Goal: Complete application form

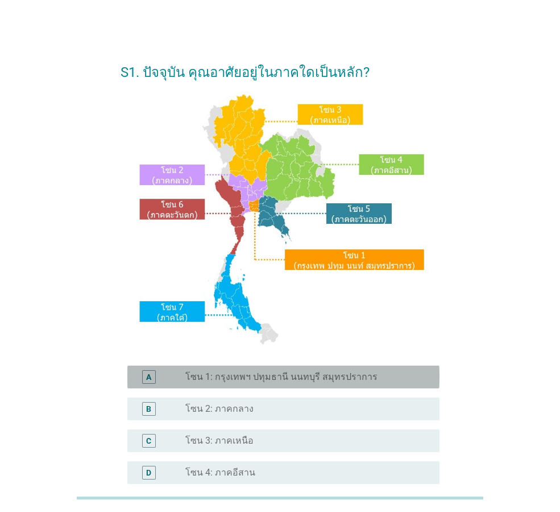
click at [408, 377] on div "radio_button_unchecked โซน 1: กรุงเทพฯ ปทุมธานี นนทบุรี สมุทรปราการ" at bounding box center [304, 376] width 236 height 11
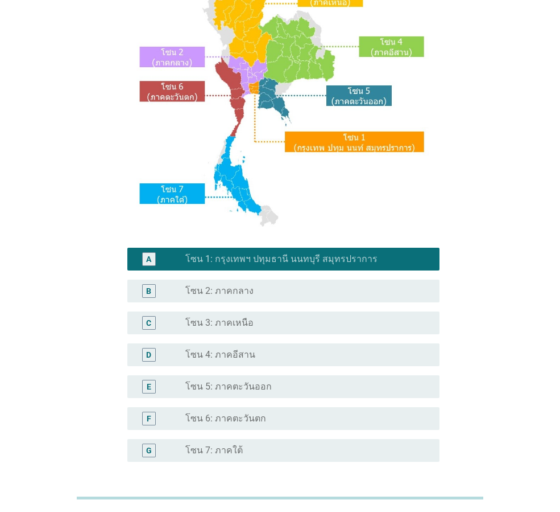
scroll to position [214, 0]
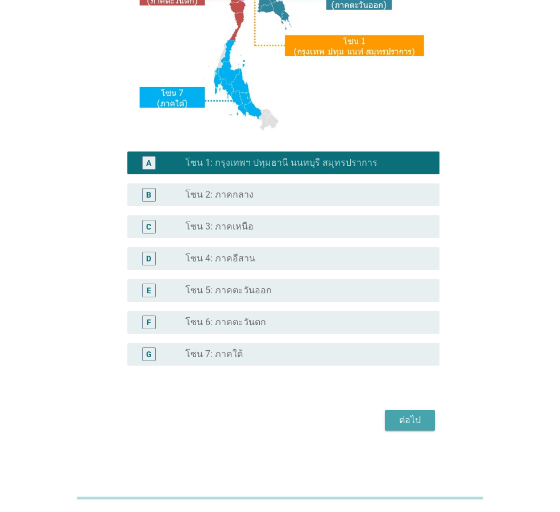
click at [422, 426] on div "ต่อไป" at bounding box center [410, 420] width 32 height 14
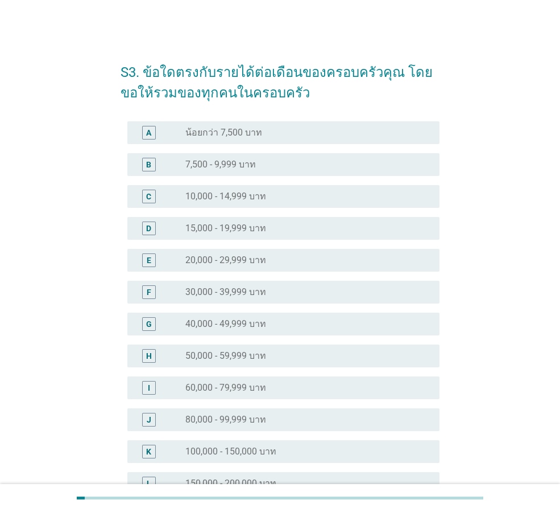
click at [316, 232] on div "radio_button_unchecked 15,000 - 19,999 บาท" at bounding box center [304, 227] width 236 height 11
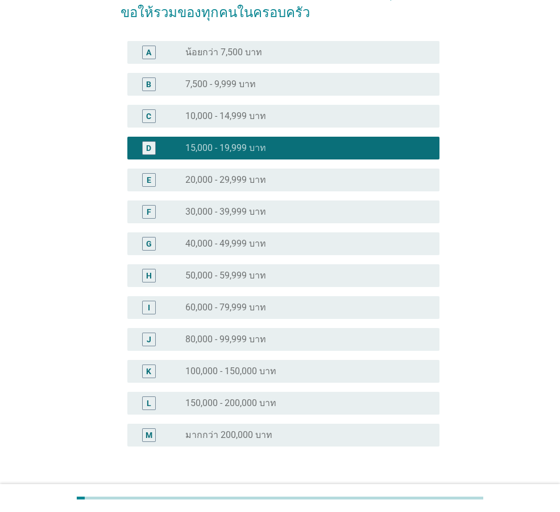
scroll to position [104, 0]
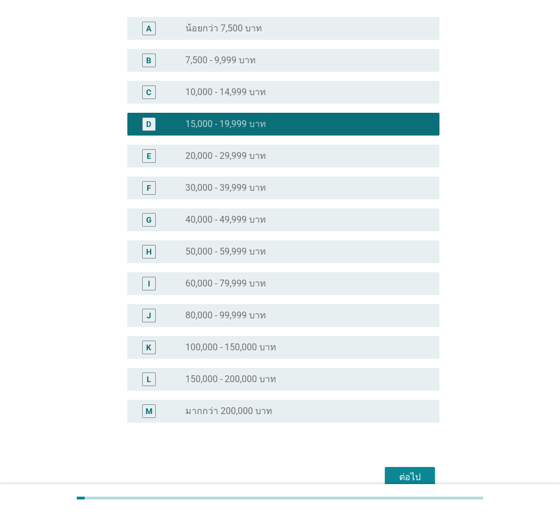
click at [411, 469] on button "ต่อไป" at bounding box center [410, 477] width 50 height 20
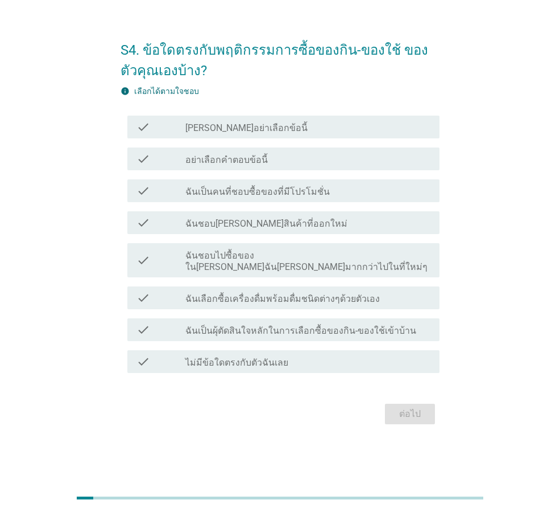
scroll to position [0, 0]
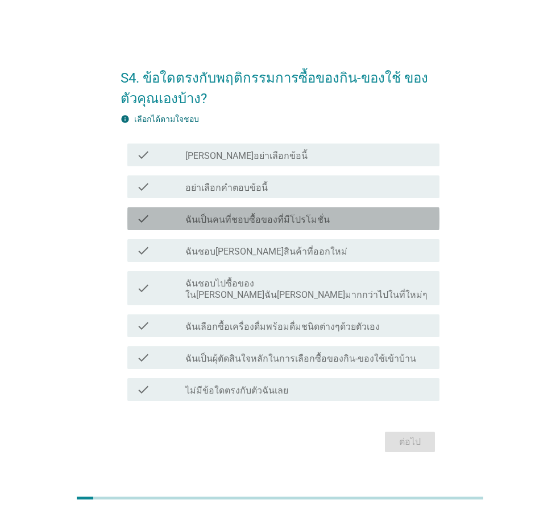
click at [332, 225] on div "check_box_outline_blank ฉันเป็นคนที่ชอบซื้อของที่มีโปรโมชั่น" at bounding box center [308, 219] width 245 height 14
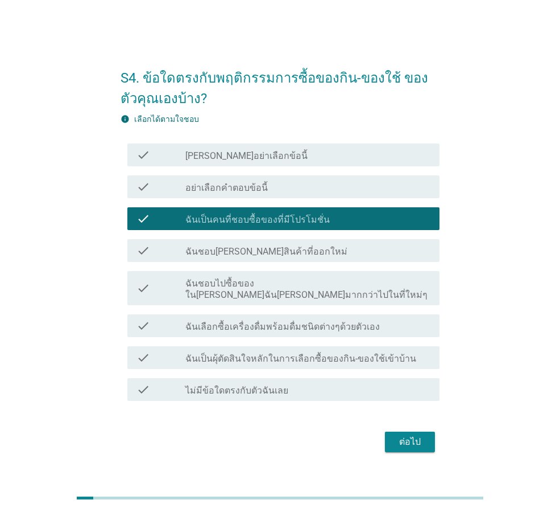
click at [302, 293] on label "ฉันชอบไปซื้อของใน[PERSON_NAME]ฉัน[PERSON_NAME]มากกว่าไปในที่ใหม่ๆ" at bounding box center [308, 289] width 245 height 23
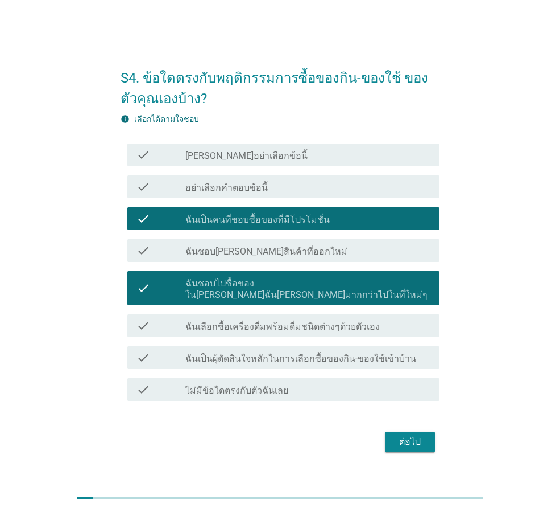
click at [388, 326] on div "check_box_outline_blank ฉันเลือกซื้อเครื่องดื่มพร้อมดื่มชนิดต่างๆด้วยตัวเอง" at bounding box center [308, 326] width 245 height 14
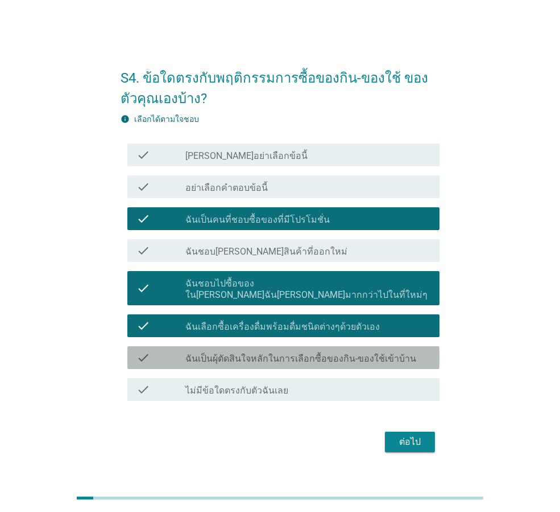
drag, startPoint x: 304, startPoint y: 354, endPoint x: 315, endPoint y: 364, distance: 14.5
click at [306, 354] on label "ฉันเป็นผุ้ตัดสินใจหลักในการเลือกซื้อของกิน-ของใช้เข้าบ้าน" at bounding box center [301, 358] width 231 height 11
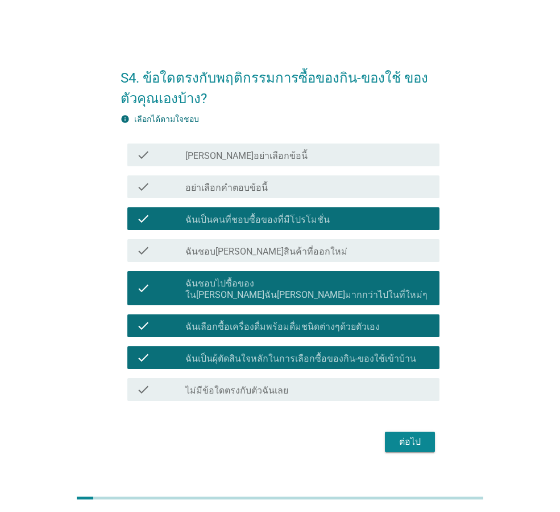
click at [408, 435] on div "ต่อไป" at bounding box center [410, 442] width 32 height 14
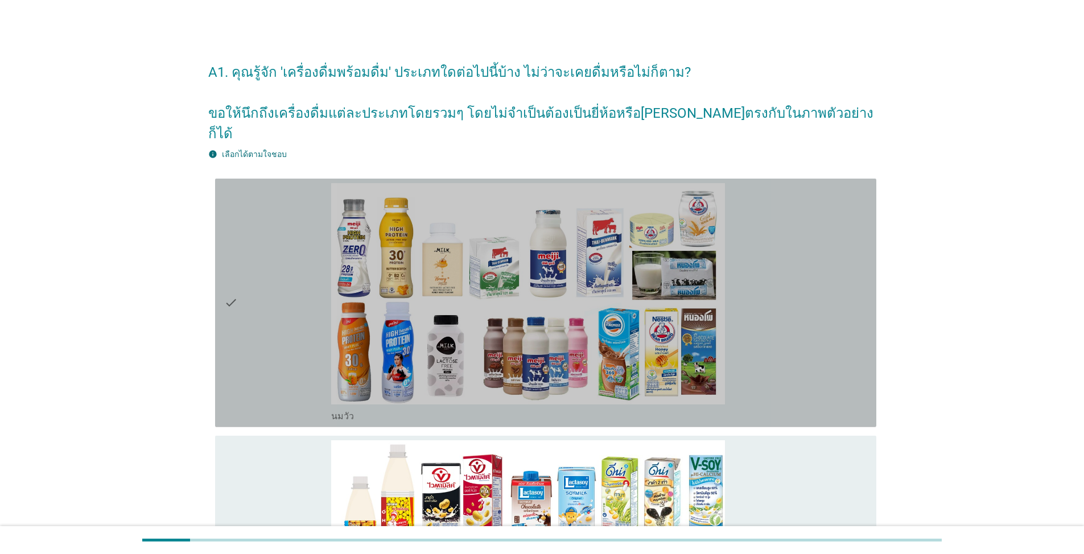
click at [246, 287] on div "check" at bounding box center [277, 303] width 107 height 240
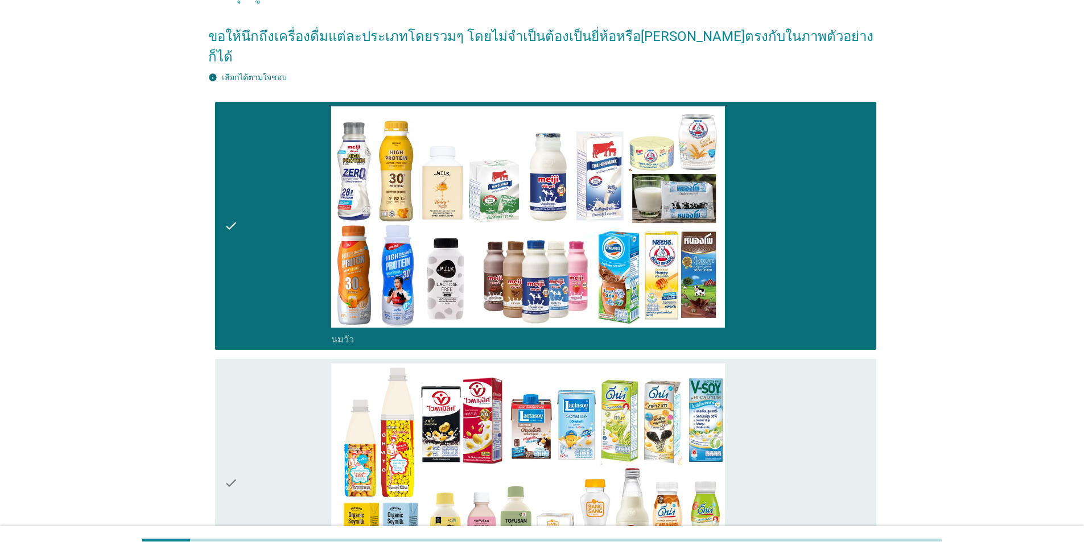
scroll to position [171, 0]
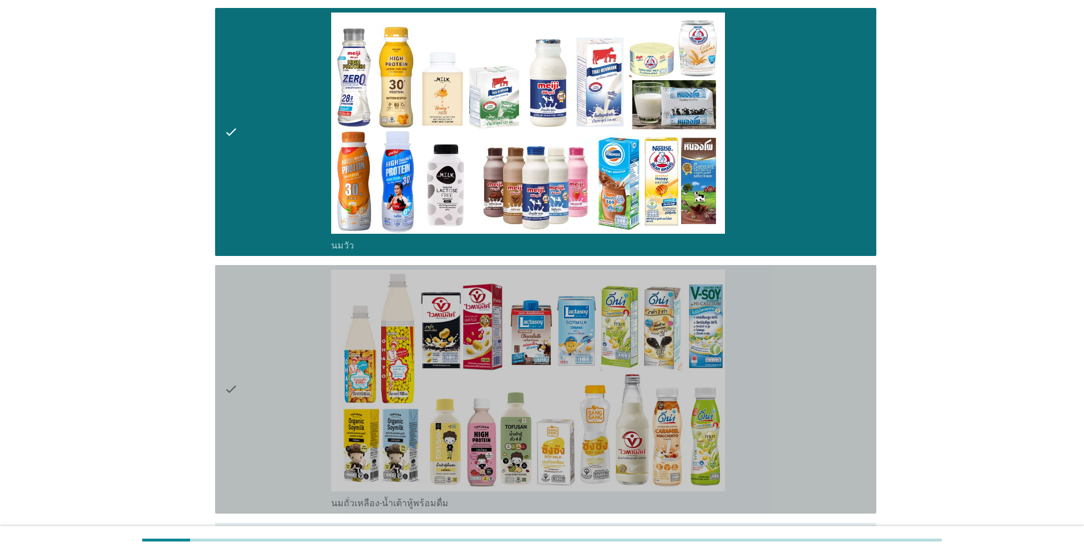
click at [239, 347] on div "check" at bounding box center [277, 390] width 107 height 240
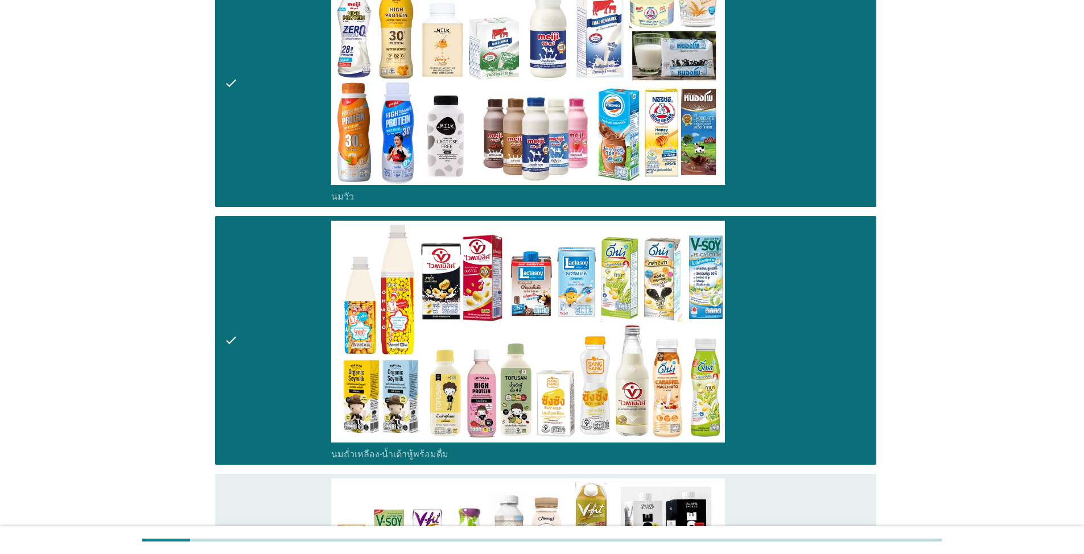
scroll to position [398, 0]
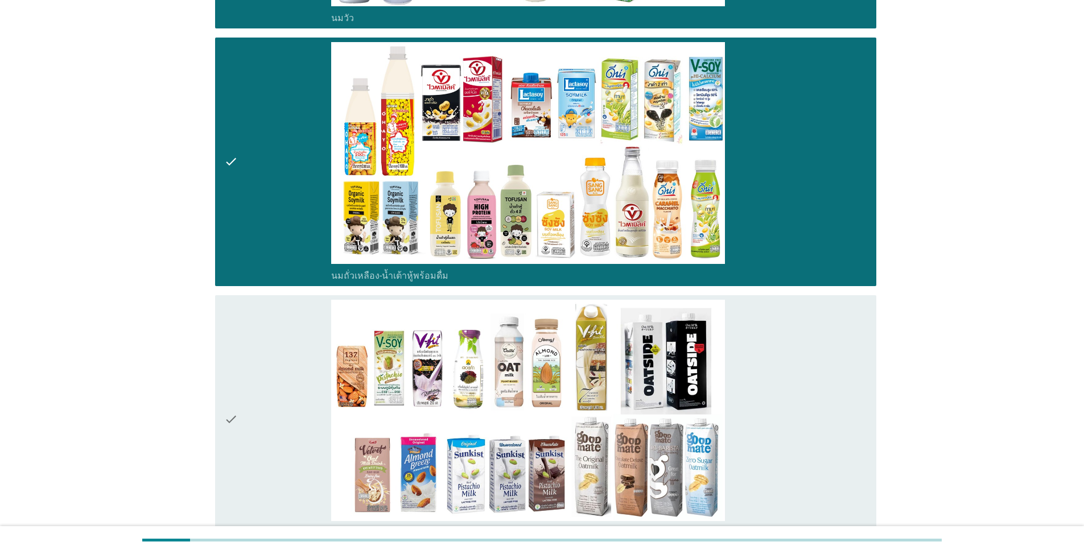
click at [239, 344] on div "check" at bounding box center [277, 420] width 107 height 240
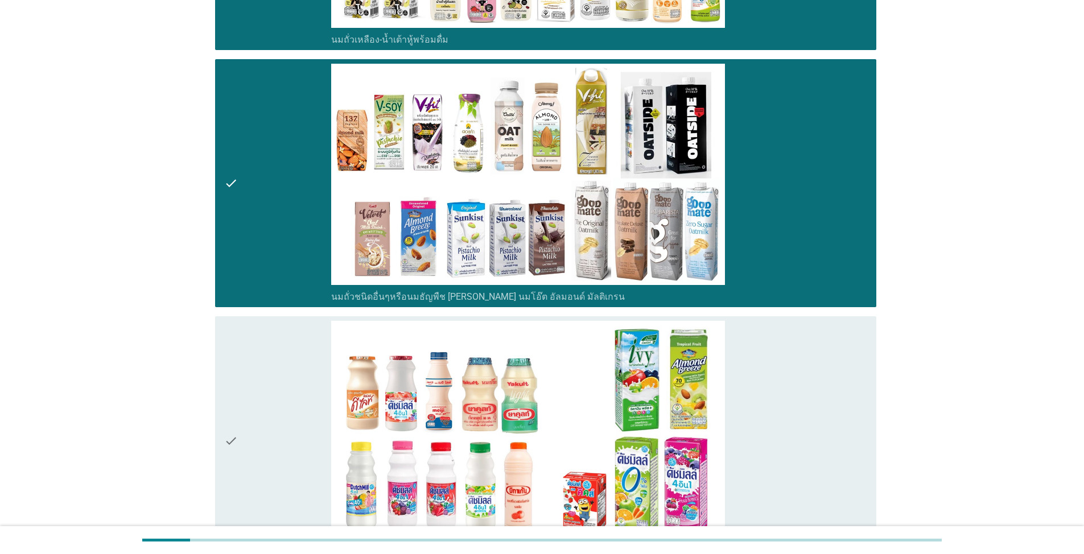
scroll to position [626, 0]
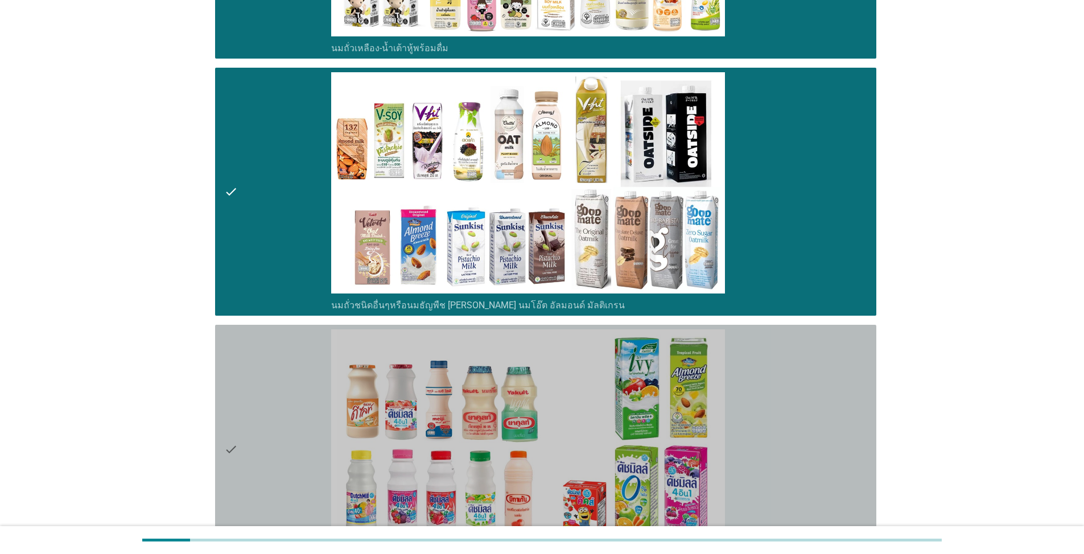
click at [239, 342] on div "check" at bounding box center [277, 449] width 107 height 240
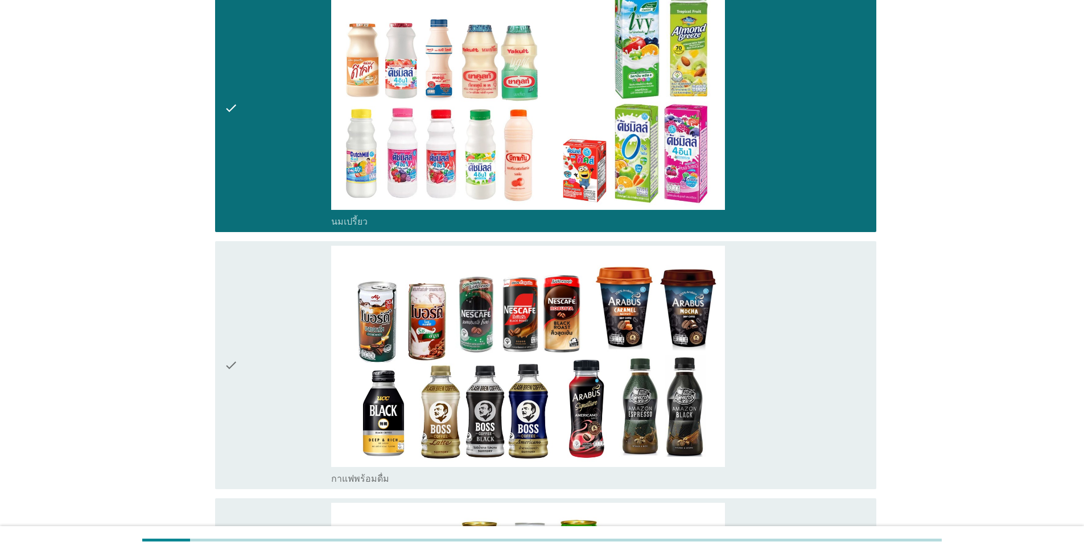
click at [239, 341] on div "check" at bounding box center [277, 366] width 107 height 240
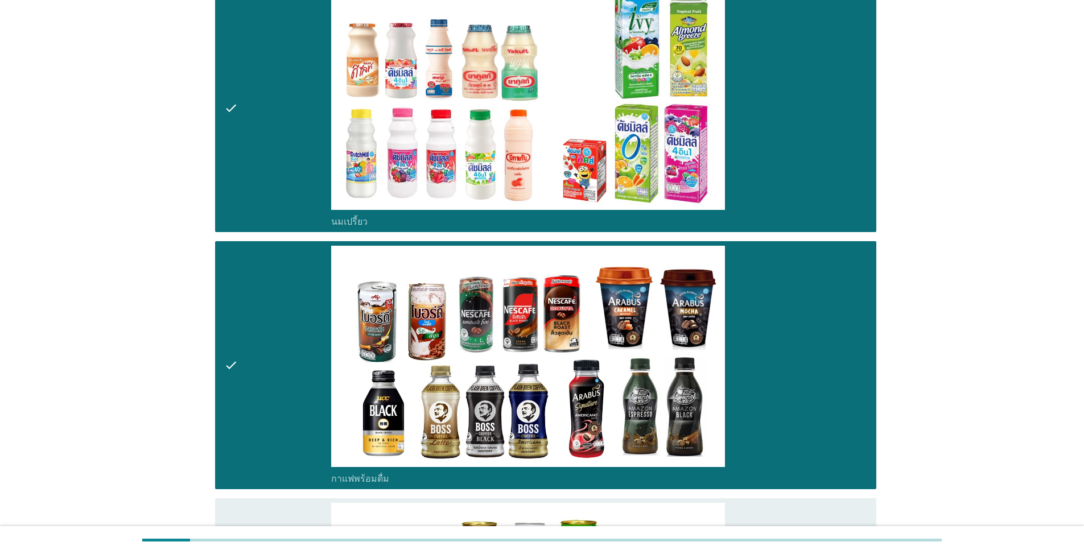
scroll to position [1309, 0]
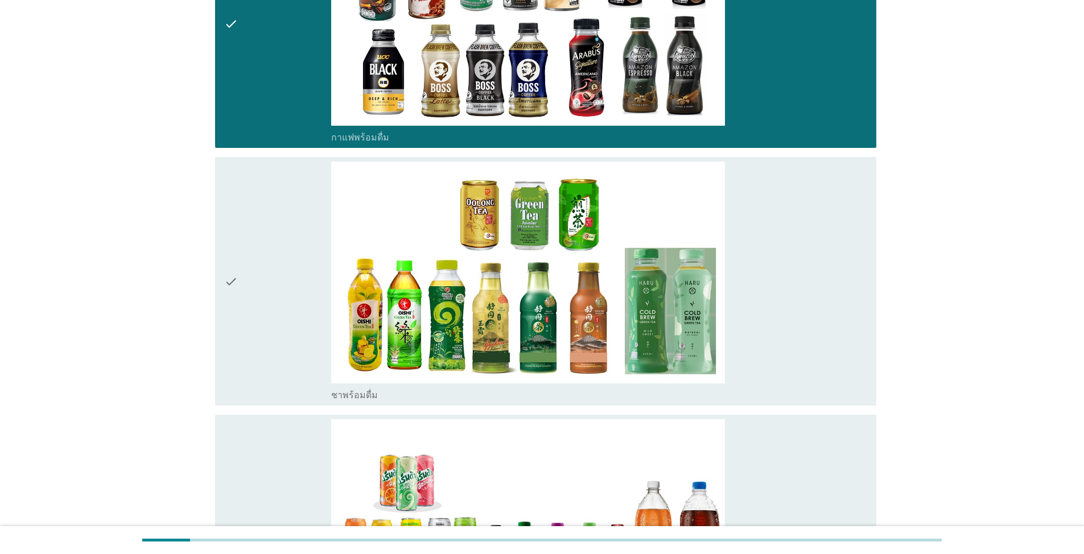
click at [244, 306] on div "check" at bounding box center [277, 282] width 107 height 240
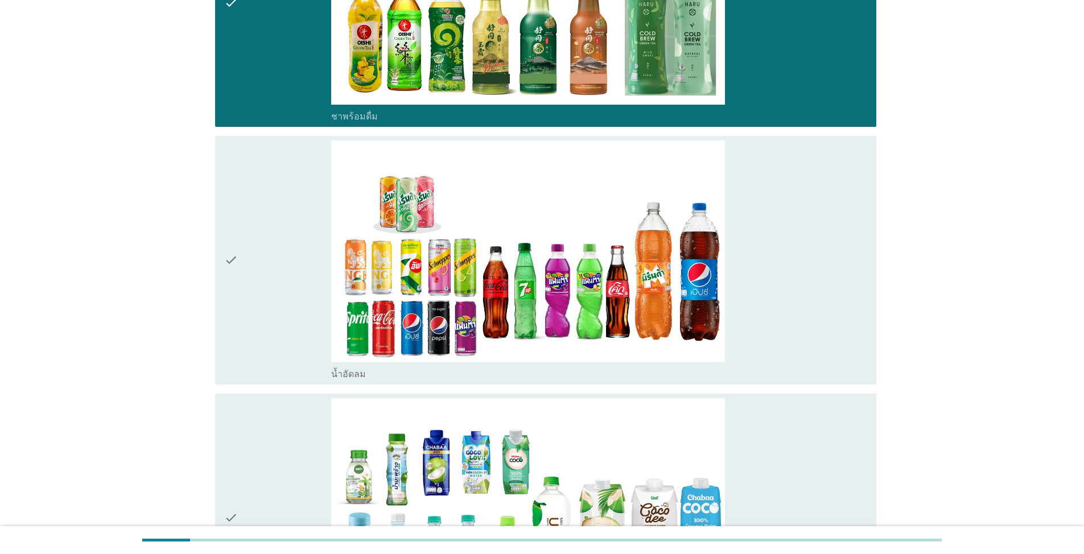
scroll to position [1593, 0]
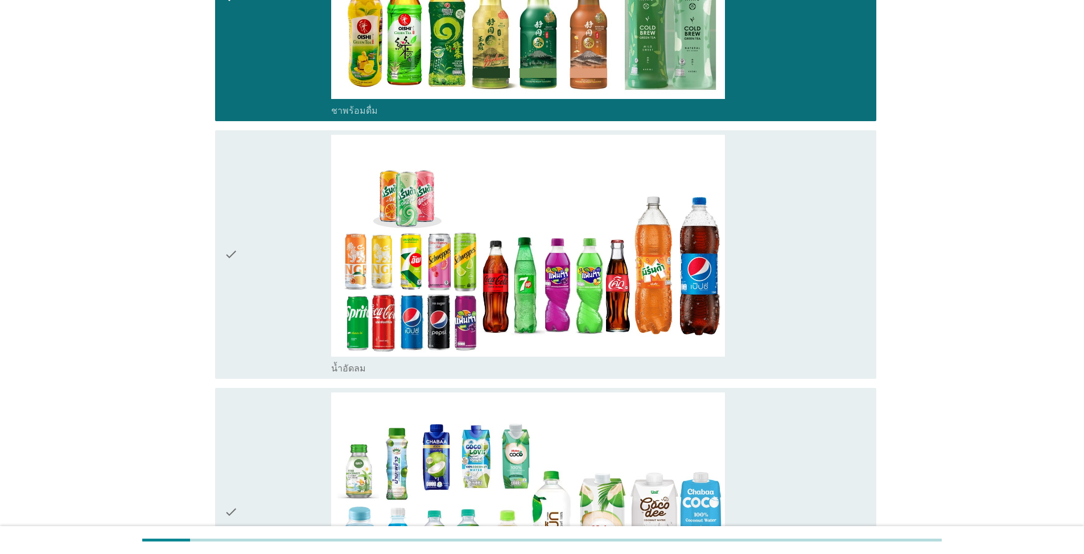
click at [249, 257] on div "check" at bounding box center [277, 255] width 107 height 240
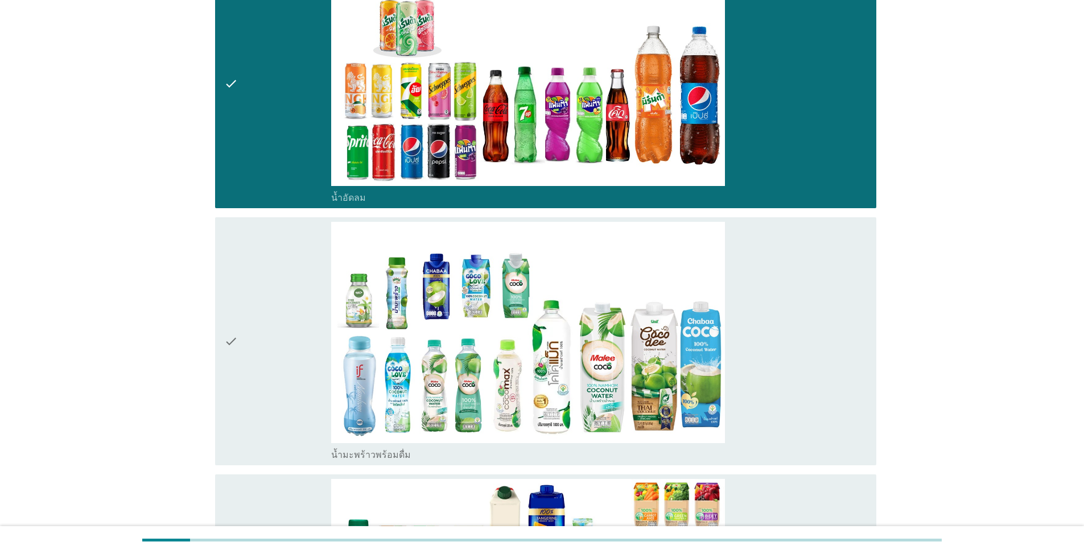
click at [251, 320] on div "check" at bounding box center [277, 342] width 107 height 240
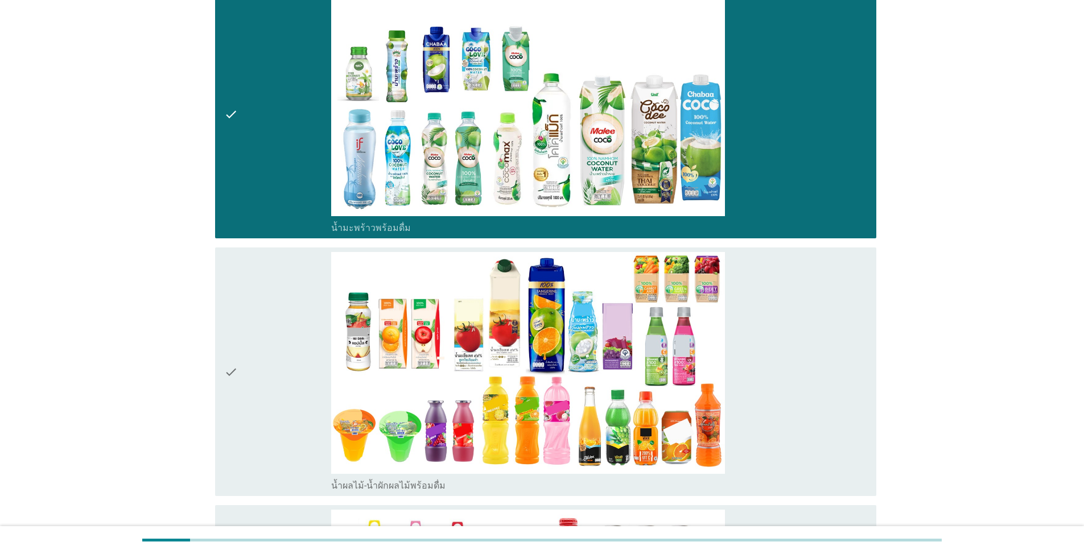
scroll to position [1992, 0]
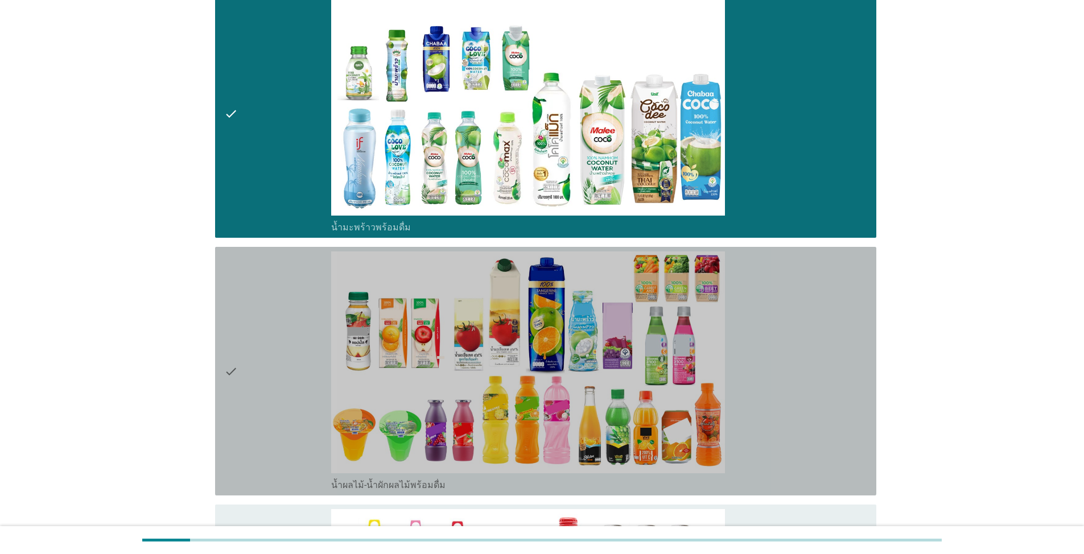
click at [251, 320] on div "check" at bounding box center [277, 372] width 107 height 240
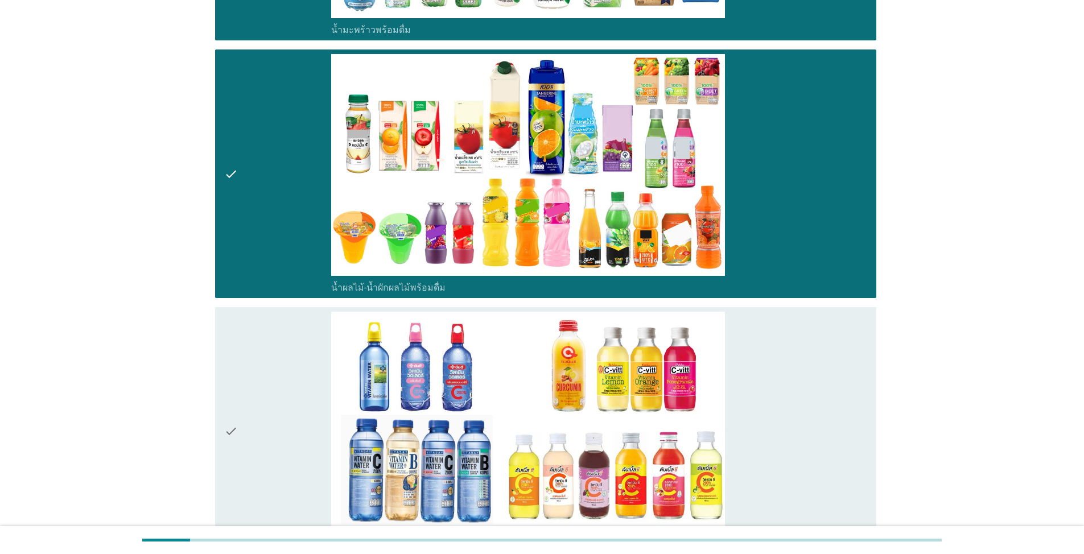
scroll to position [2219, 0]
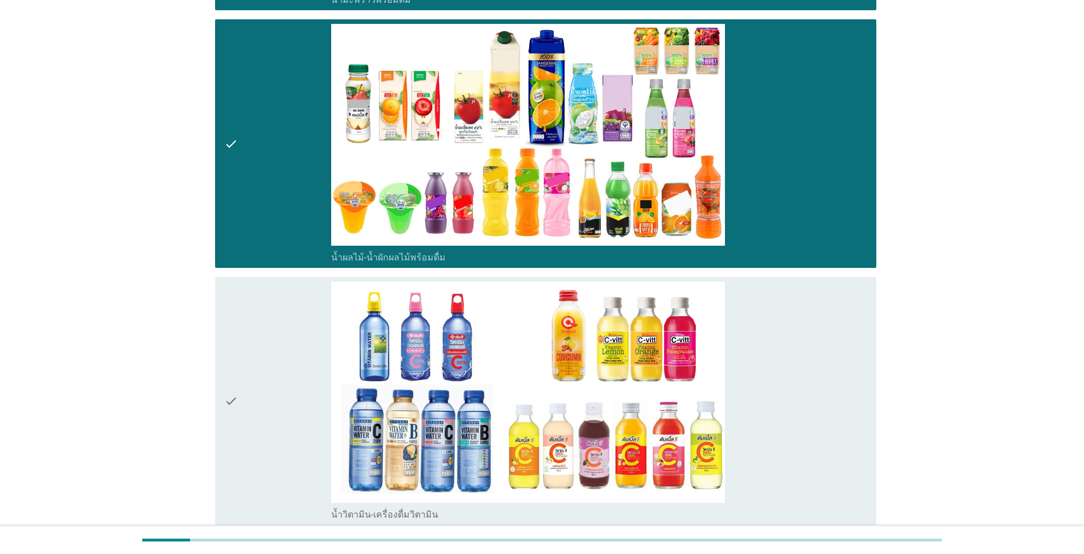
click at [251, 320] on div "check" at bounding box center [277, 402] width 107 height 240
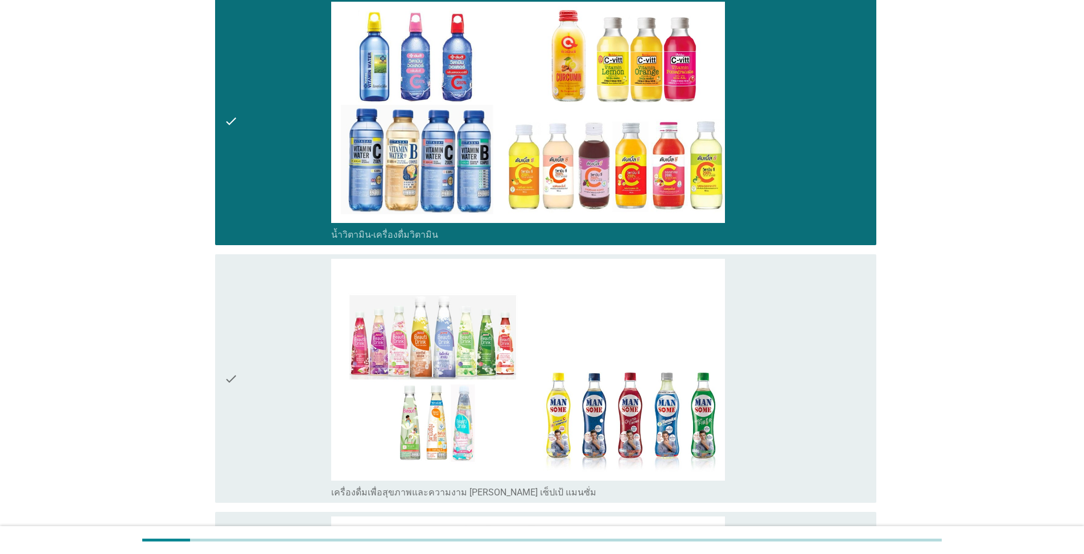
scroll to position [2504, 0]
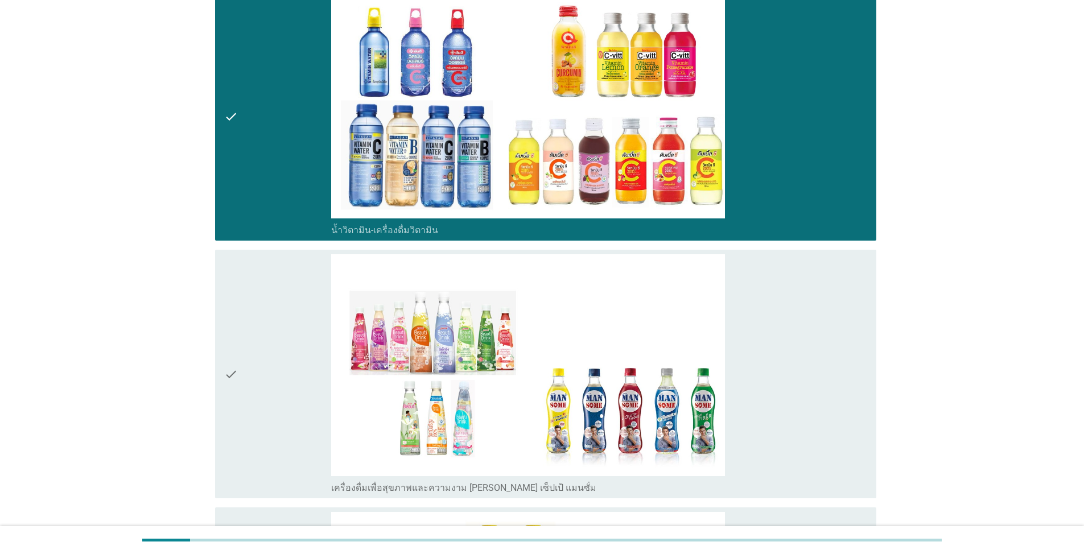
click at [251, 320] on div "check" at bounding box center [277, 374] width 107 height 240
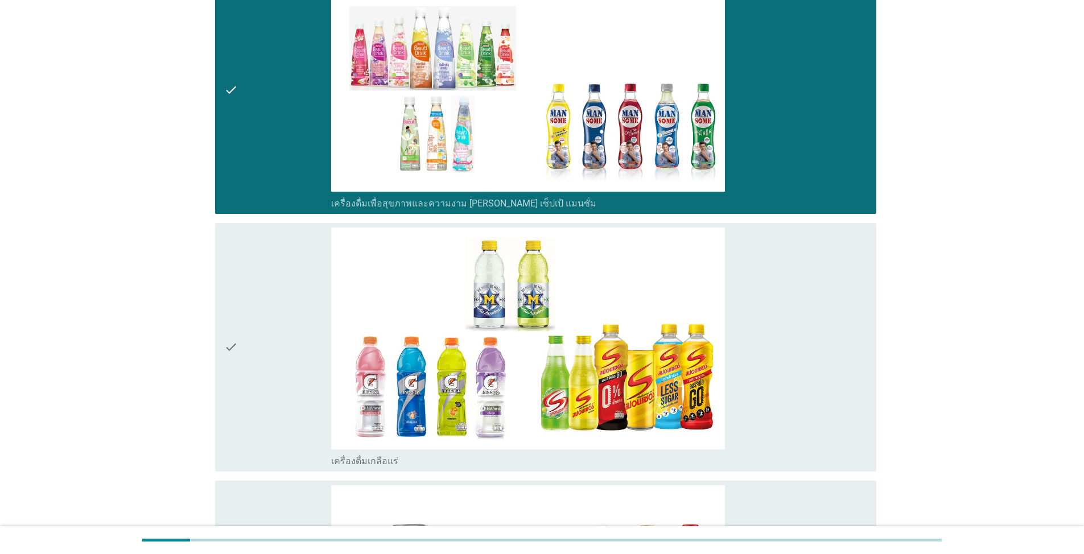
click at [251, 320] on div "check" at bounding box center [277, 348] width 107 height 240
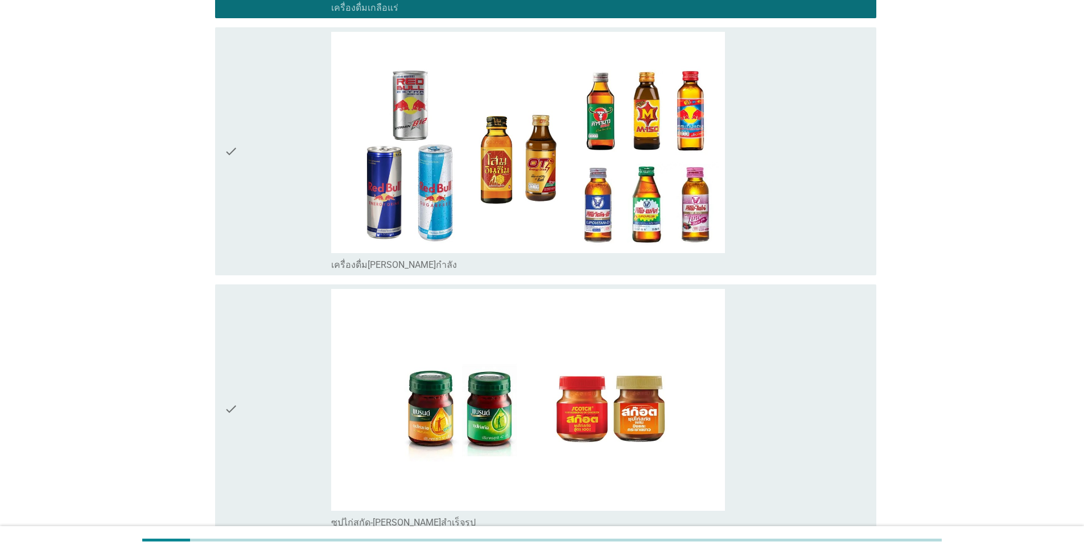
scroll to position [3243, 0]
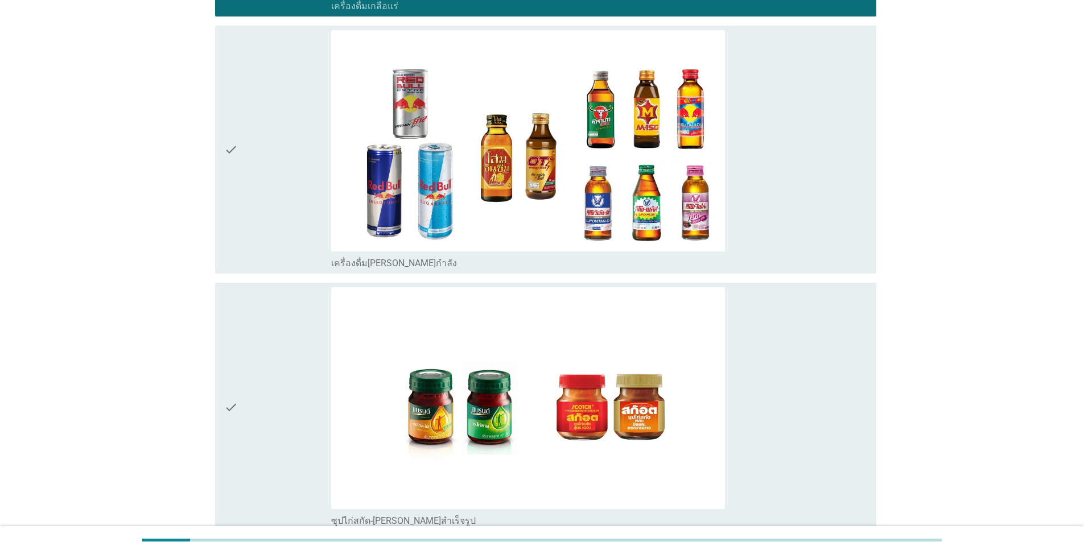
click at [263, 193] on div "check" at bounding box center [277, 150] width 107 height 240
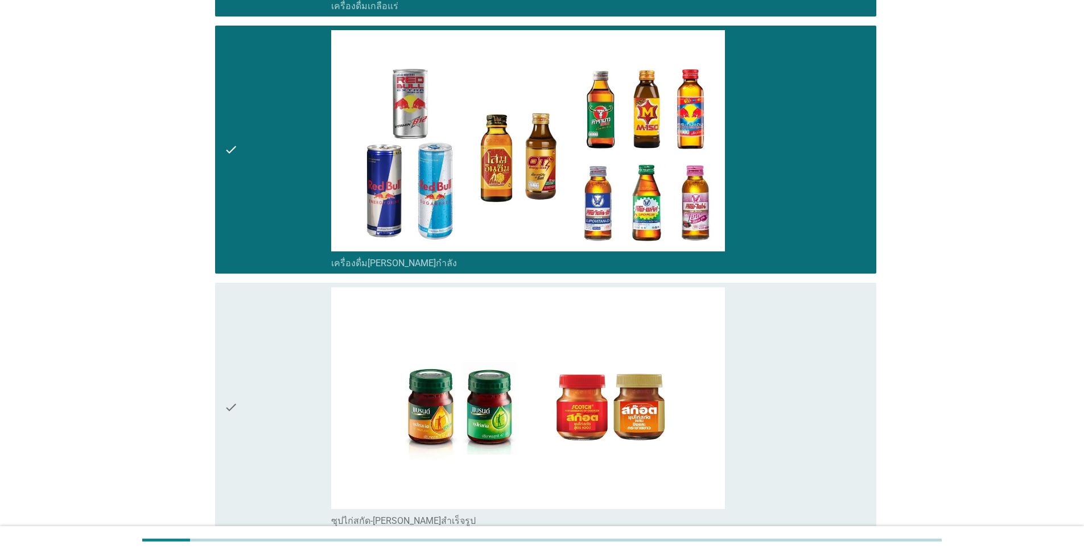
click at [263, 380] on div "check" at bounding box center [277, 407] width 107 height 240
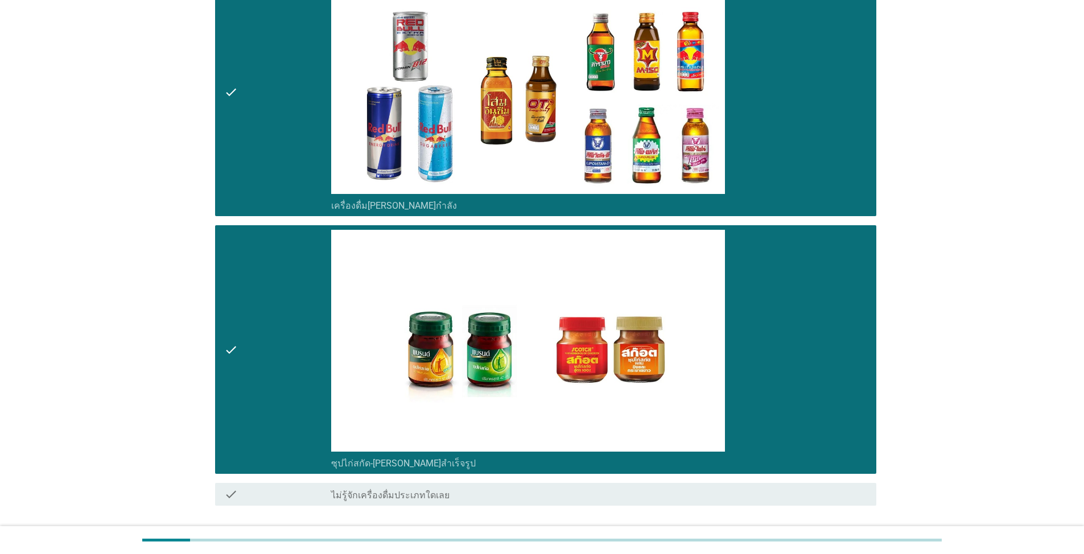
scroll to position [3365, 0]
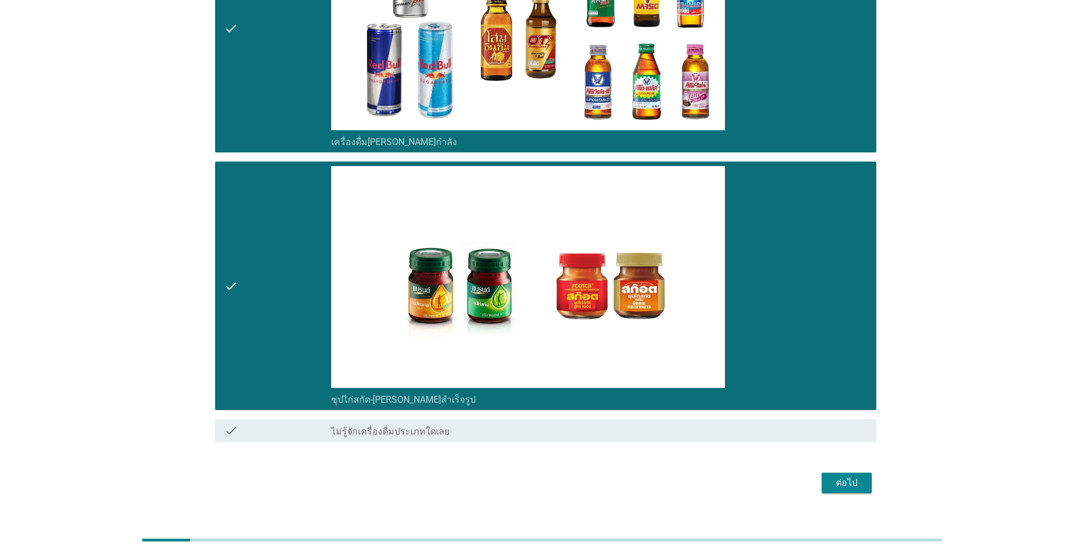
click at [560, 473] on button "ต่อไป" at bounding box center [847, 483] width 50 height 20
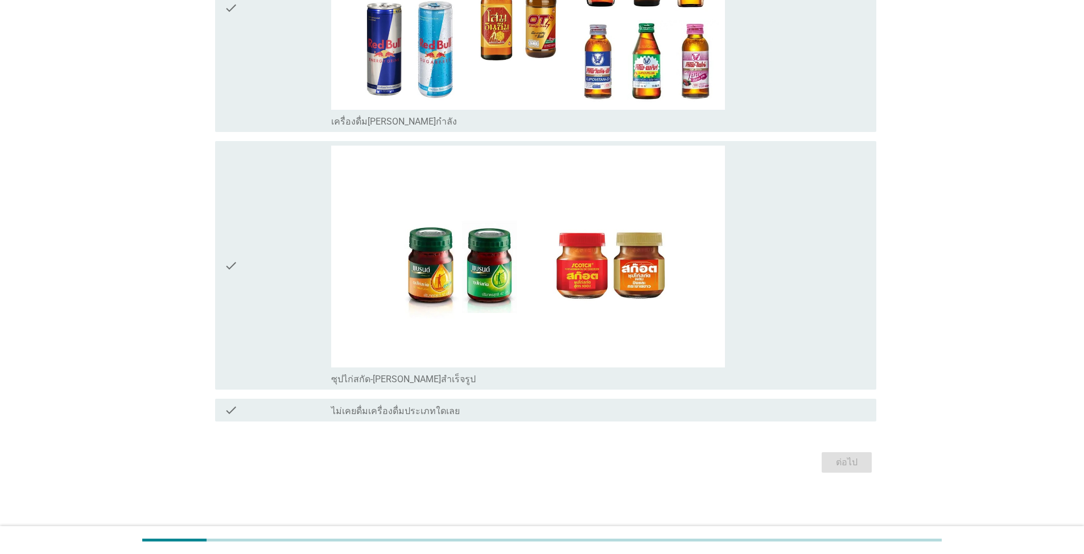
scroll to position [0, 0]
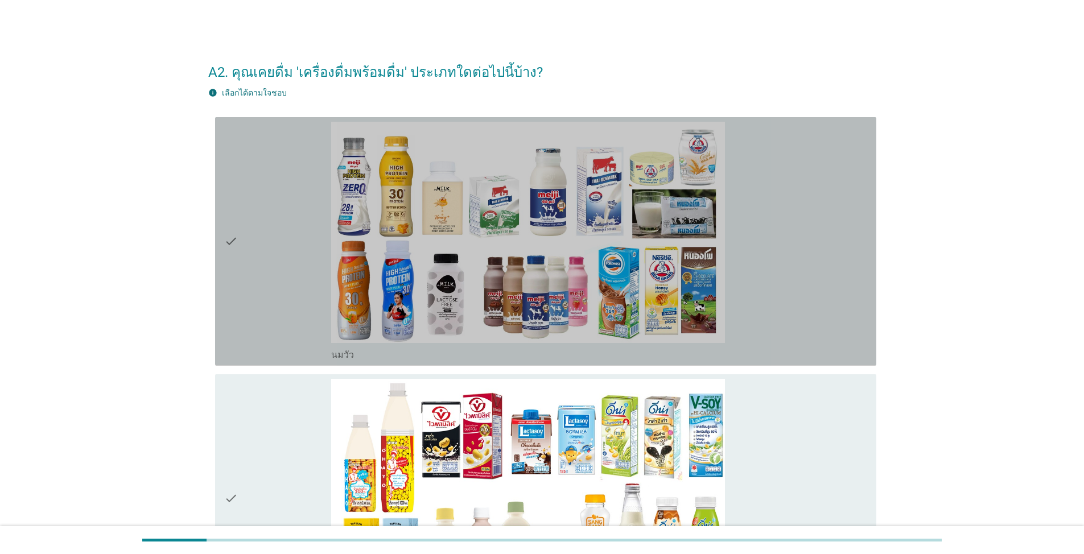
click at [269, 307] on div "check" at bounding box center [277, 242] width 107 height 240
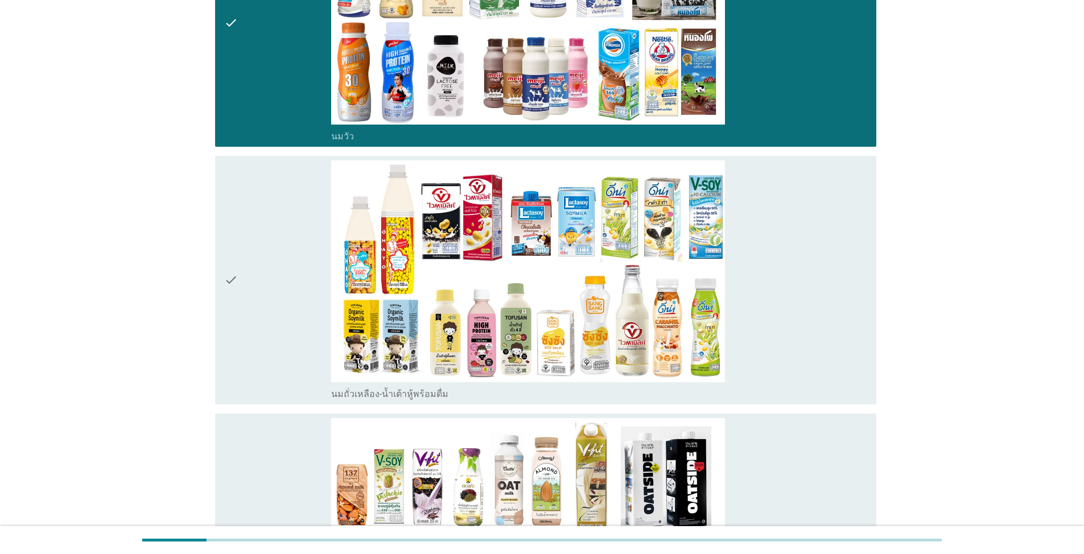
scroll to position [228, 0]
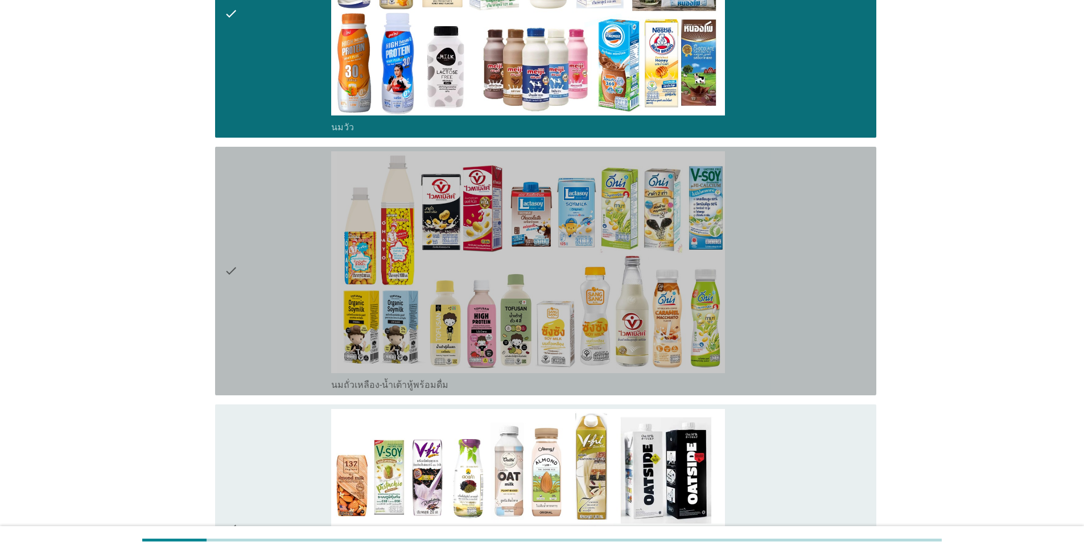
click at [263, 335] on div "check" at bounding box center [277, 271] width 107 height 240
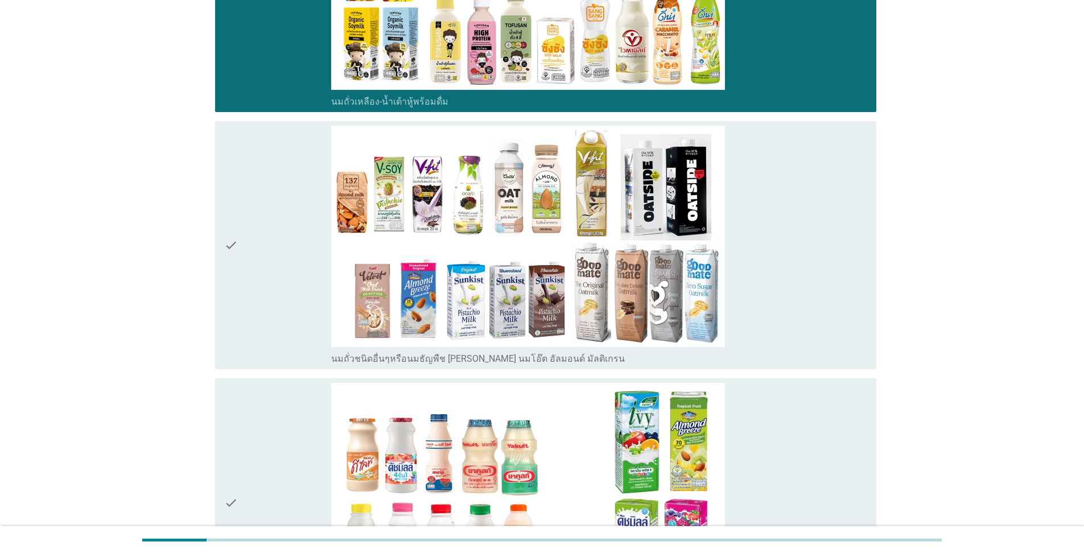
scroll to position [512, 0]
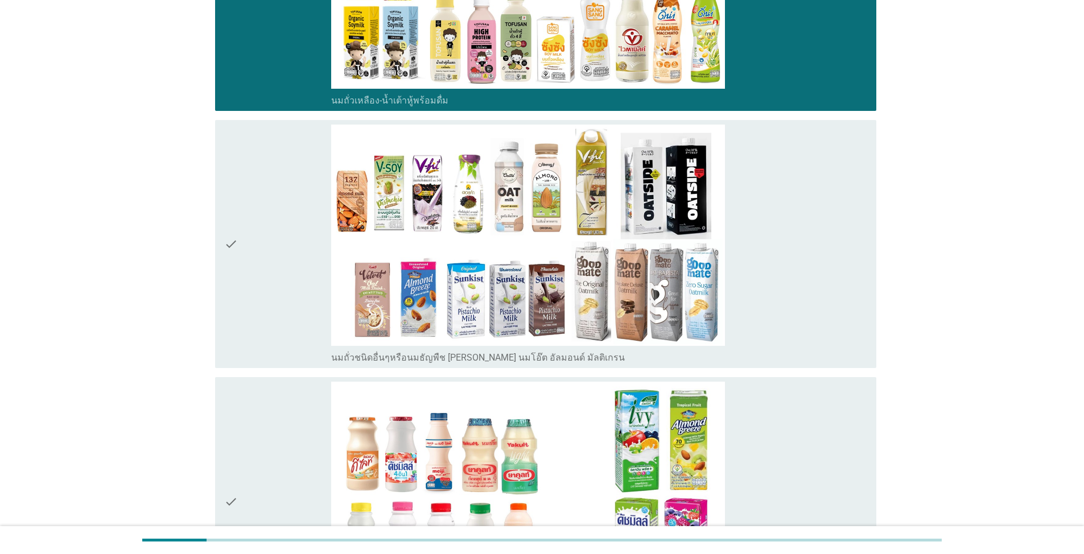
click at [243, 283] on div "check" at bounding box center [277, 245] width 107 height 240
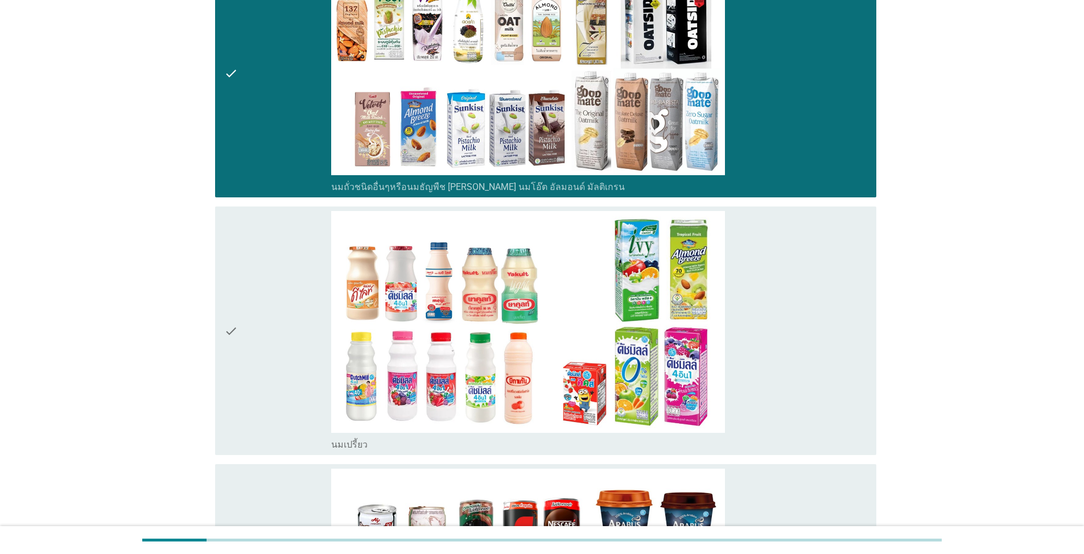
click at [267, 330] on div "check" at bounding box center [277, 331] width 107 height 240
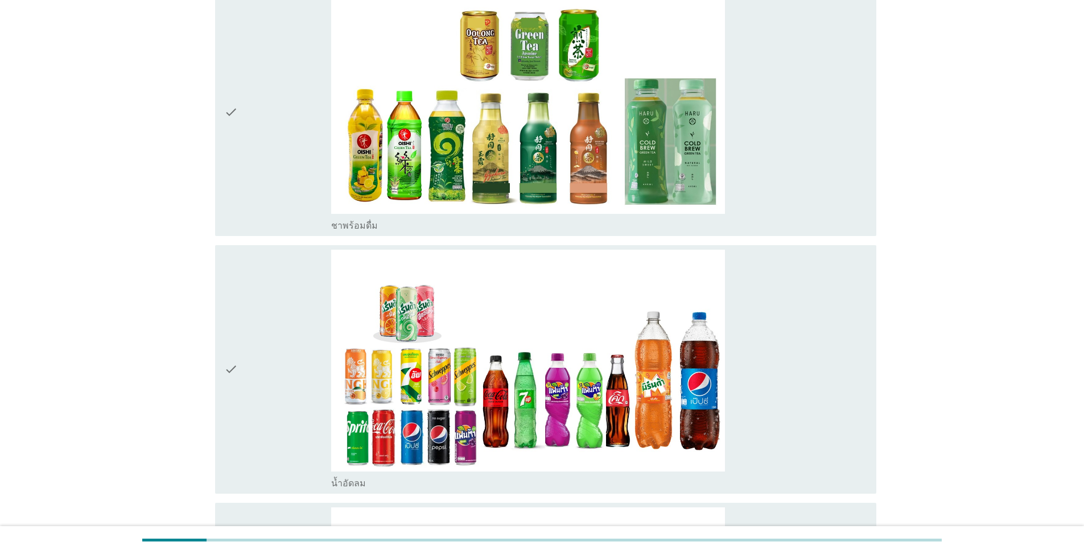
scroll to position [1423, 0]
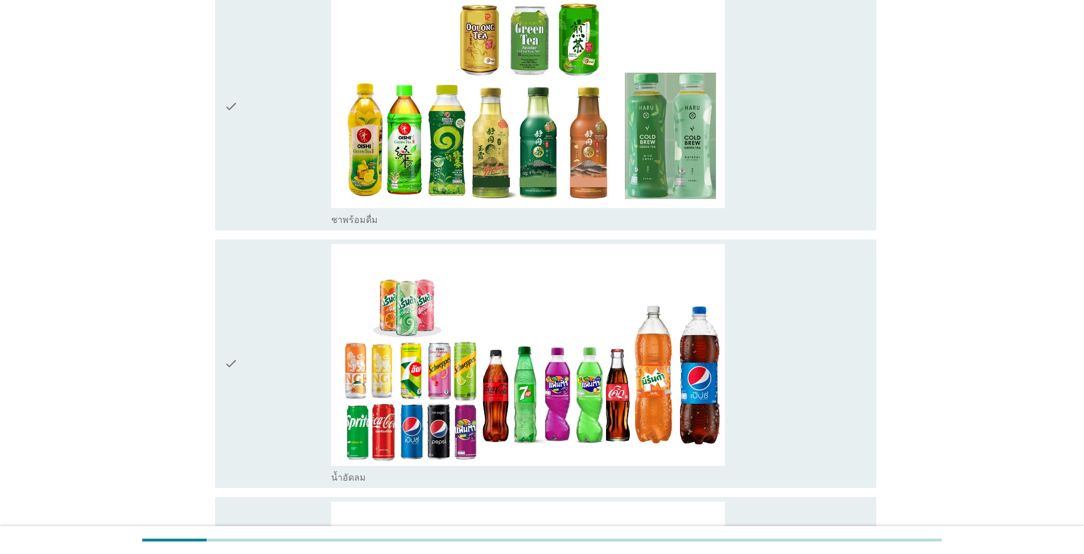
click at [277, 186] on div "check" at bounding box center [277, 106] width 107 height 240
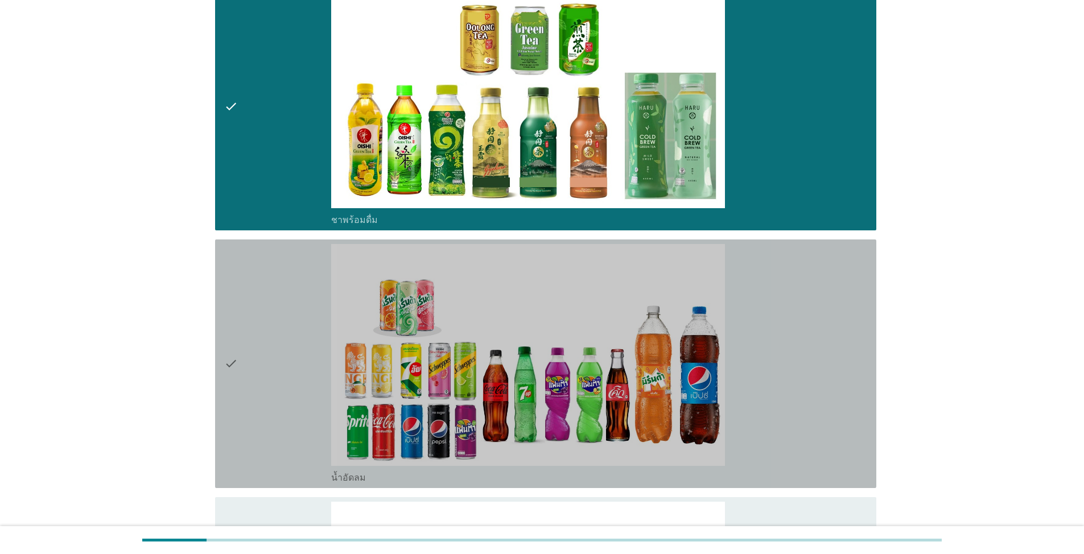
click at [279, 377] on div "check" at bounding box center [277, 364] width 107 height 240
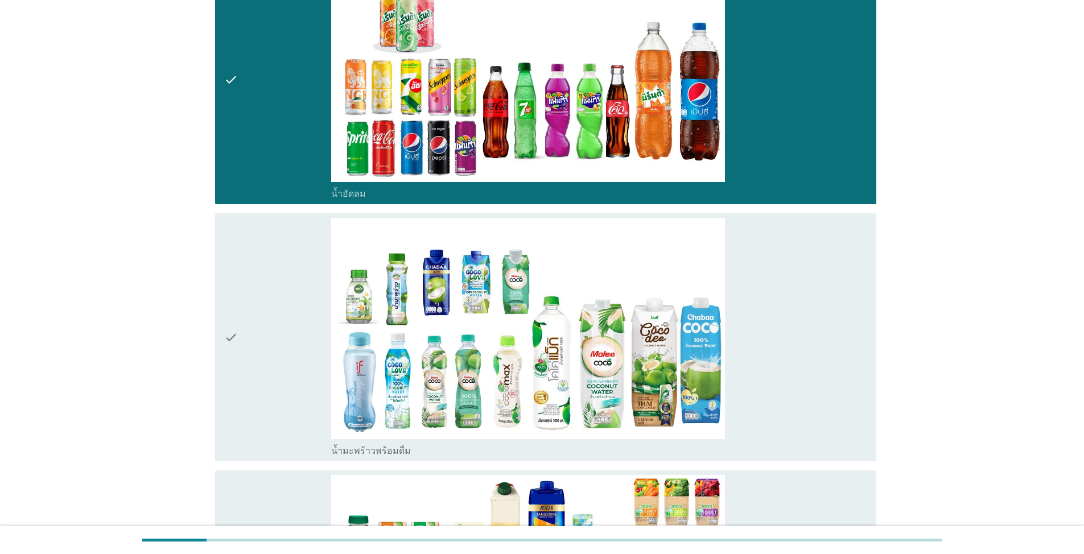
scroll to position [1707, 0]
click at [279, 377] on div "check" at bounding box center [277, 337] width 107 height 240
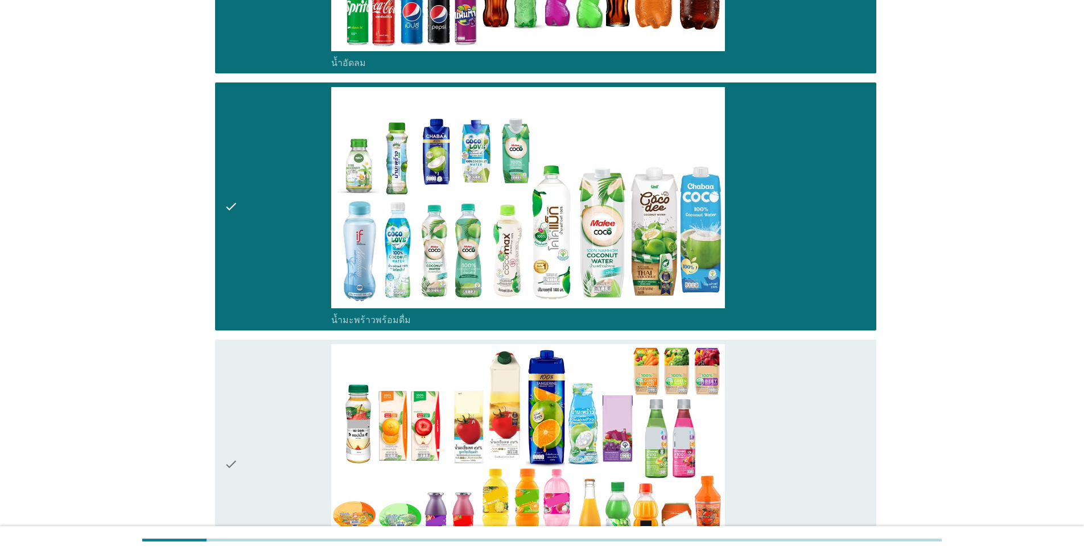
scroll to position [2048, 0]
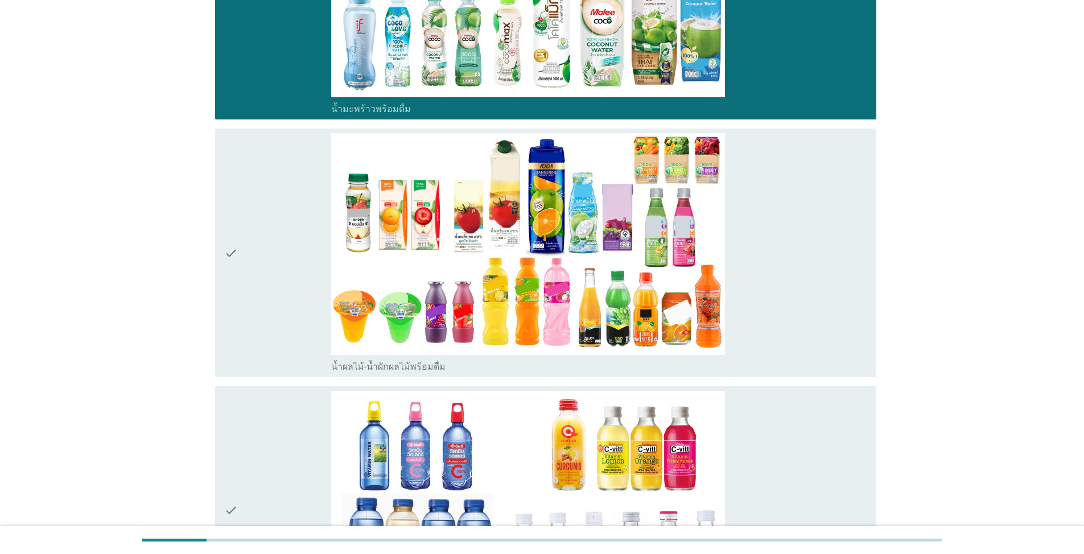
click at [258, 259] on div "check" at bounding box center [277, 253] width 107 height 240
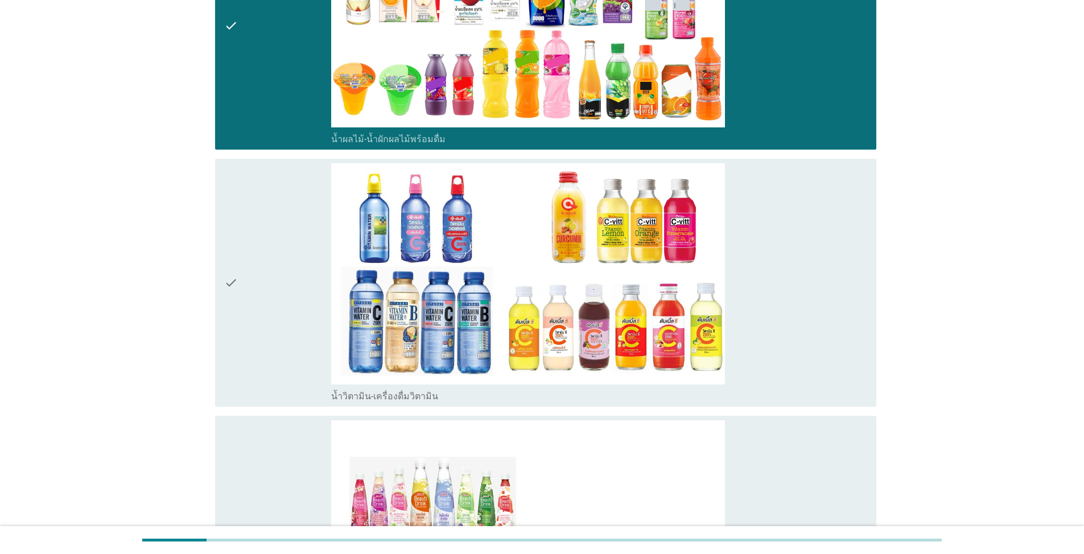
click at [278, 338] on div "check" at bounding box center [277, 283] width 107 height 240
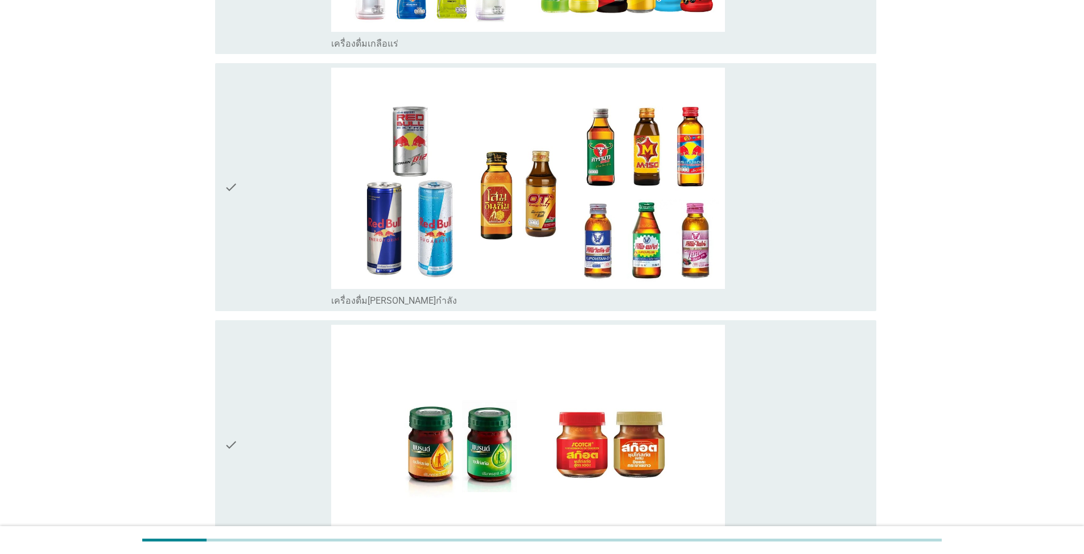
scroll to position [3300, 0]
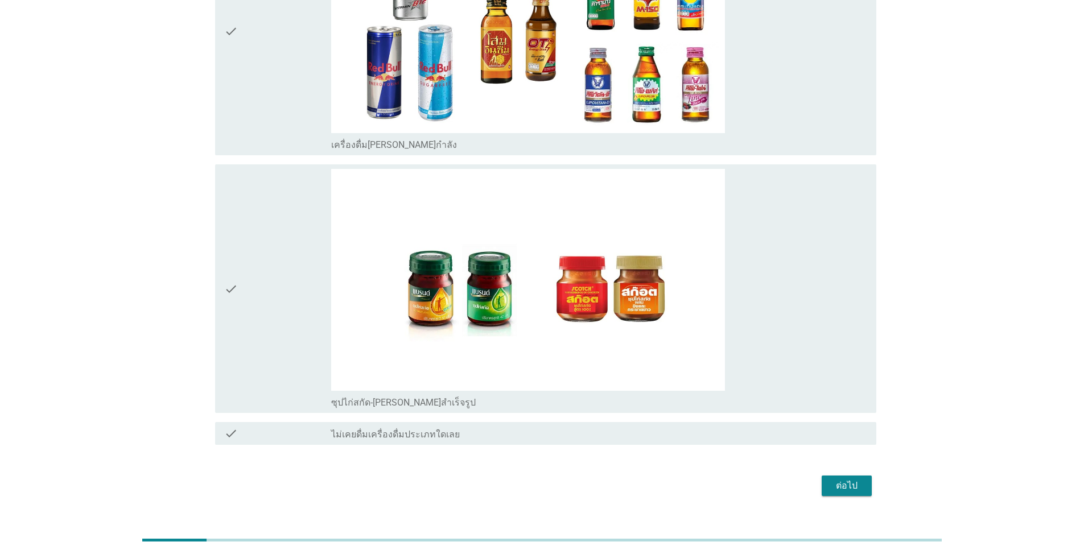
click at [296, 321] on div "check" at bounding box center [277, 289] width 107 height 240
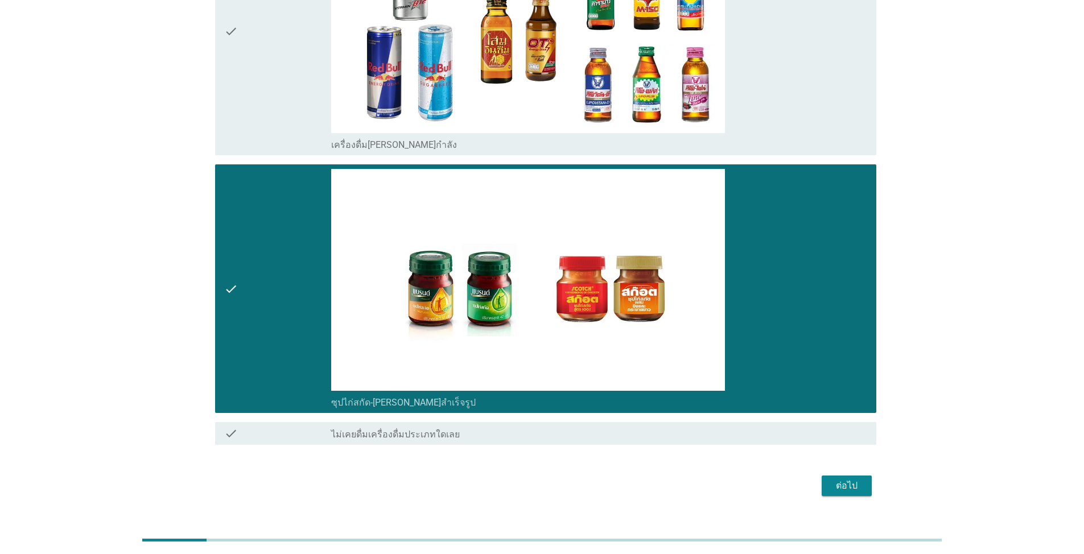
click at [560, 484] on div "ต่อไป" at bounding box center [847, 486] width 32 height 14
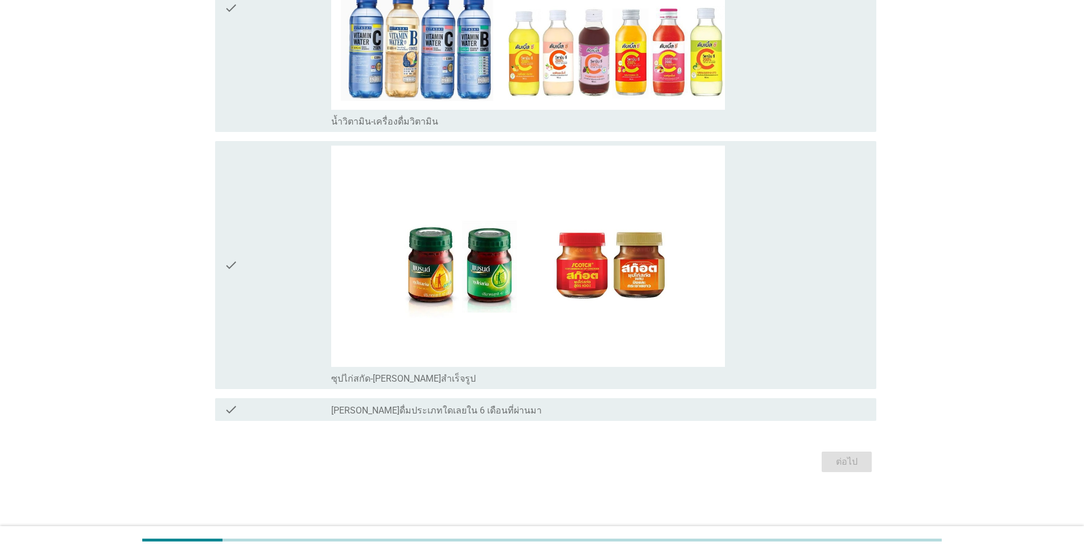
scroll to position [0, 0]
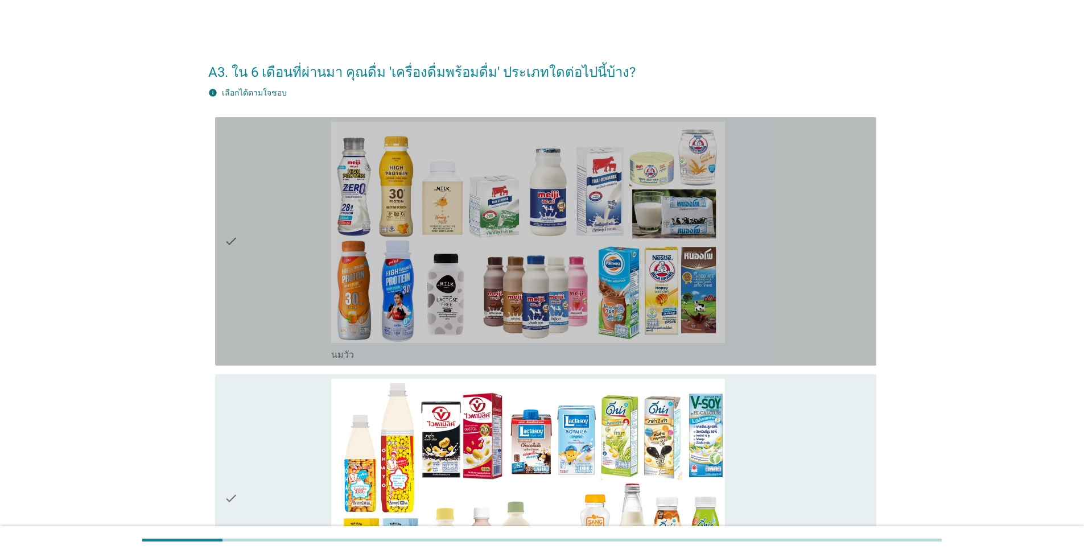
click at [277, 305] on div "check" at bounding box center [277, 242] width 107 height 240
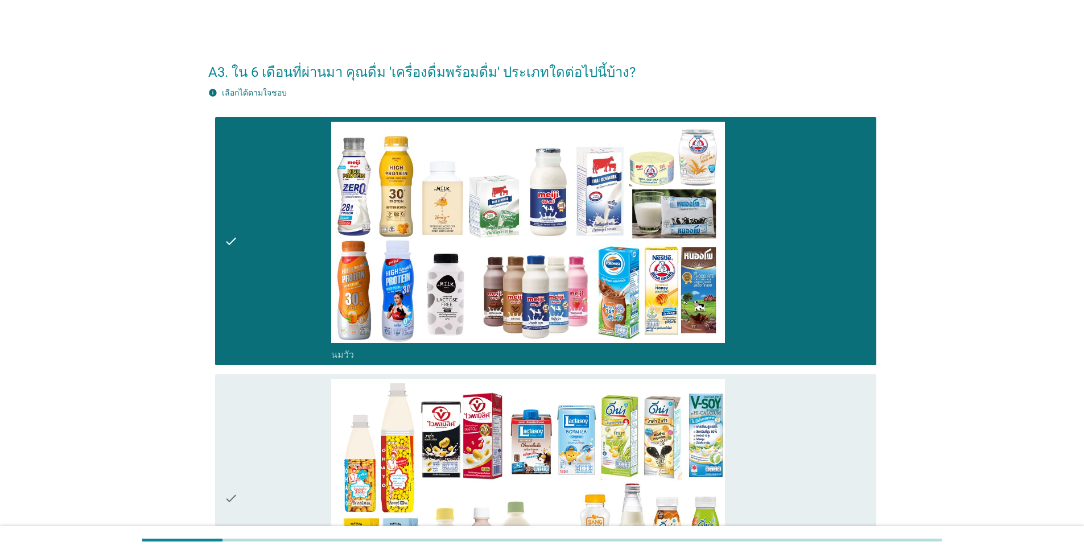
click at [276, 429] on div "check" at bounding box center [277, 499] width 107 height 240
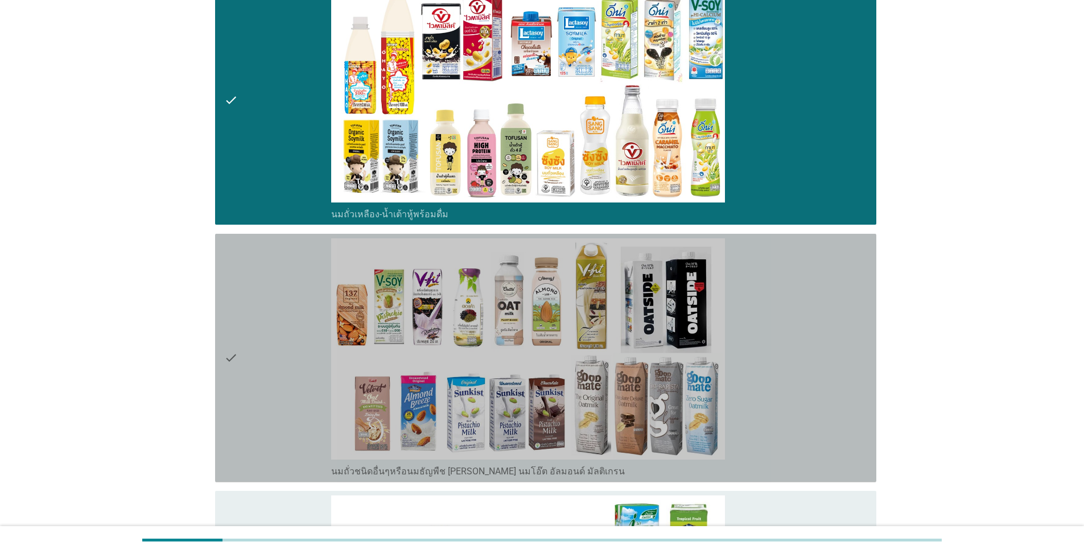
click at [279, 426] on div "check" at bounding box center [277, 358] width 107 height 240
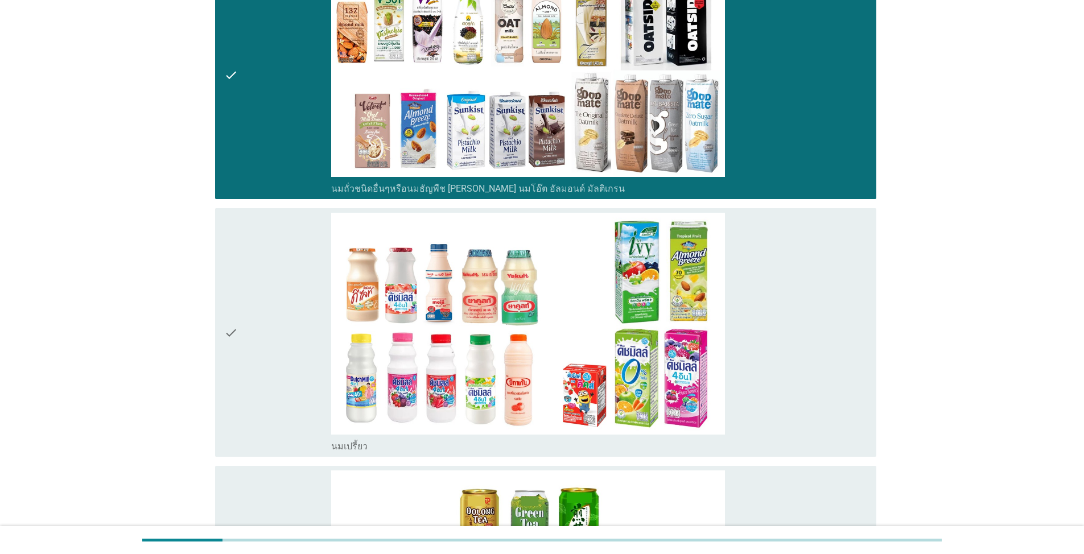
scroll to position [683, 0]
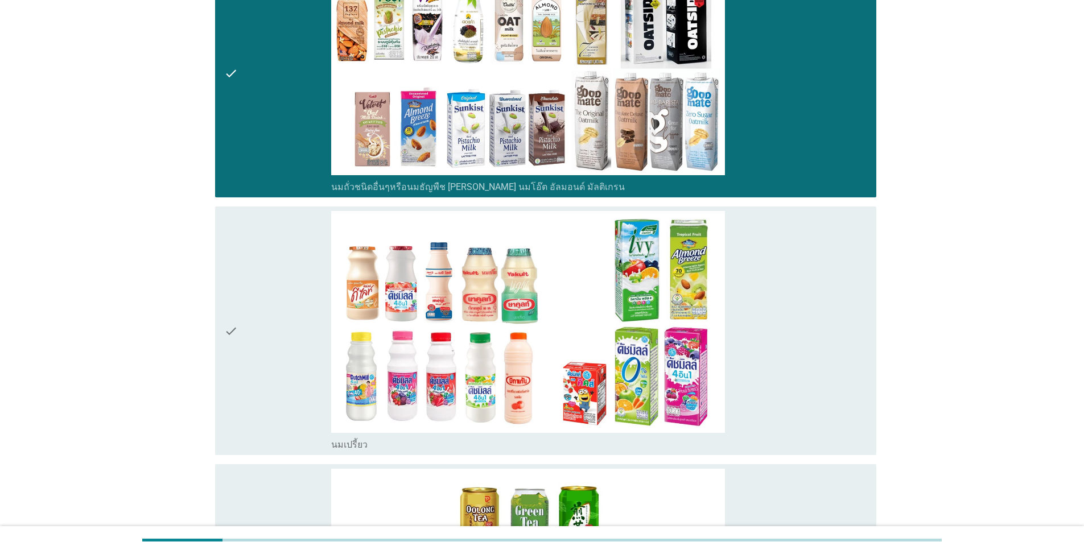
click at [288, 405] on div "check" at bounding box center [277, 331] width 107 height 240
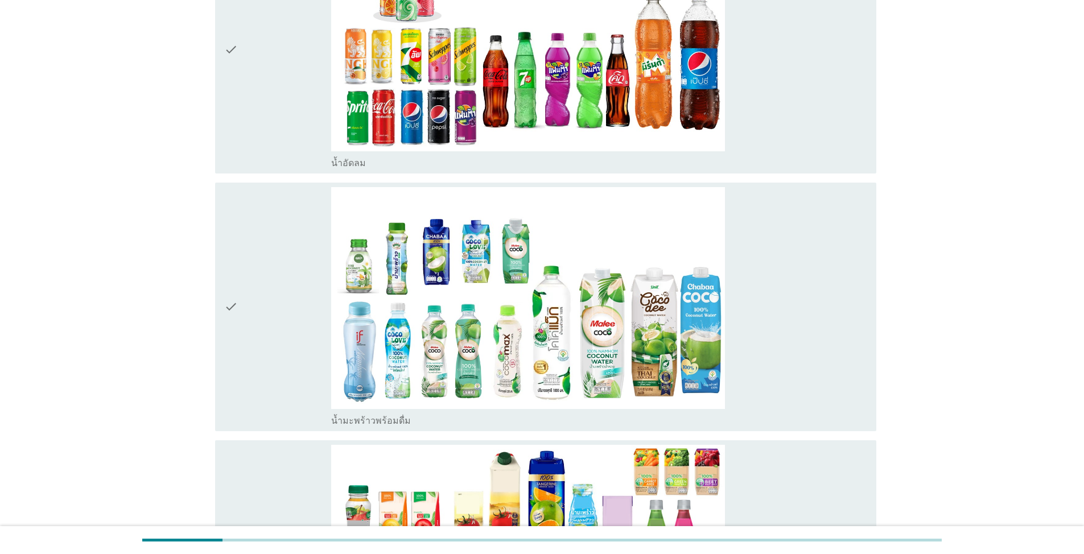
scroll to position [1764, 0]
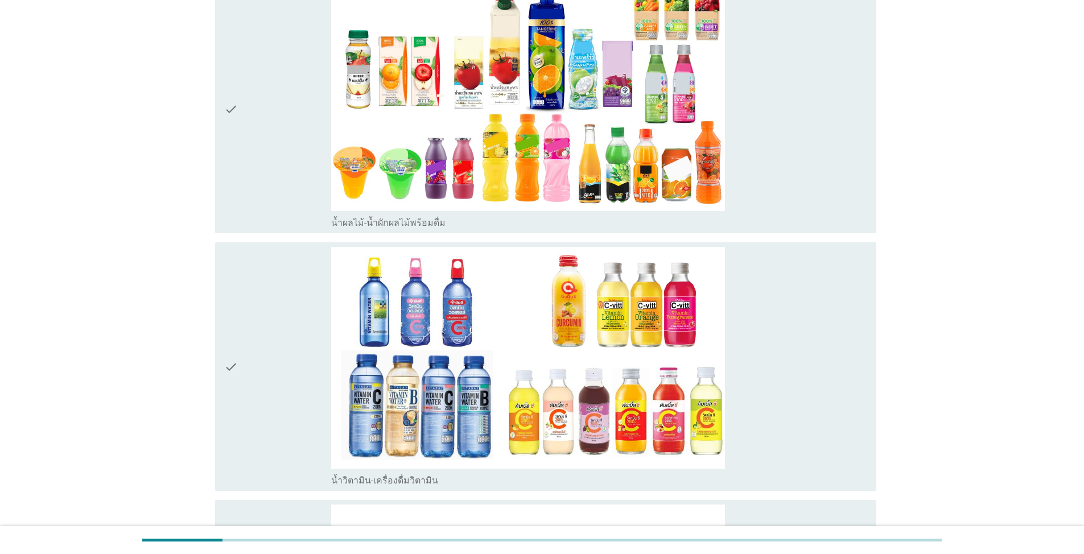
click at [288, 407] on div "check" at bounding box center [277, 367] width 107 height 240
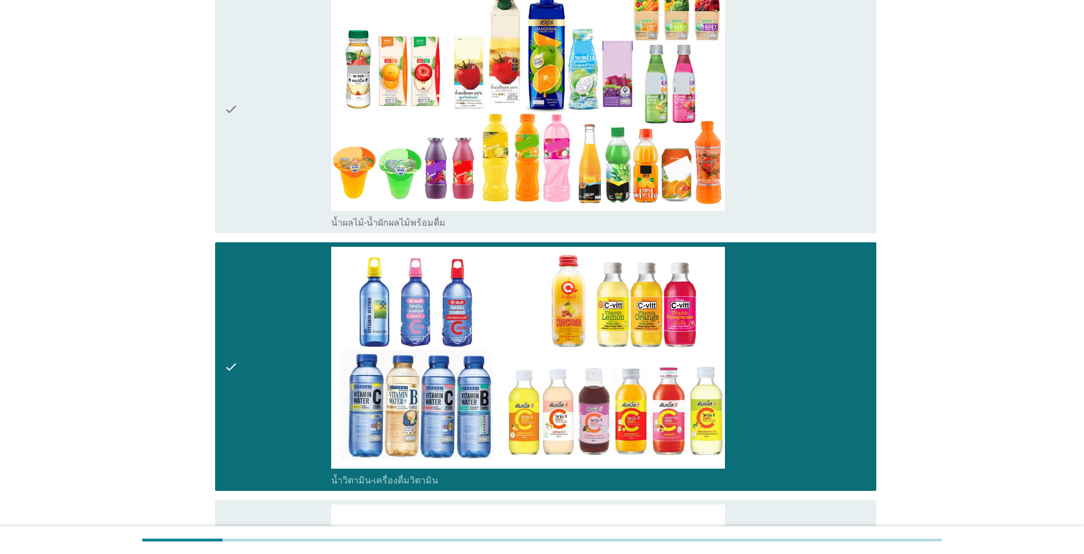
scroll to position [1650, 0]
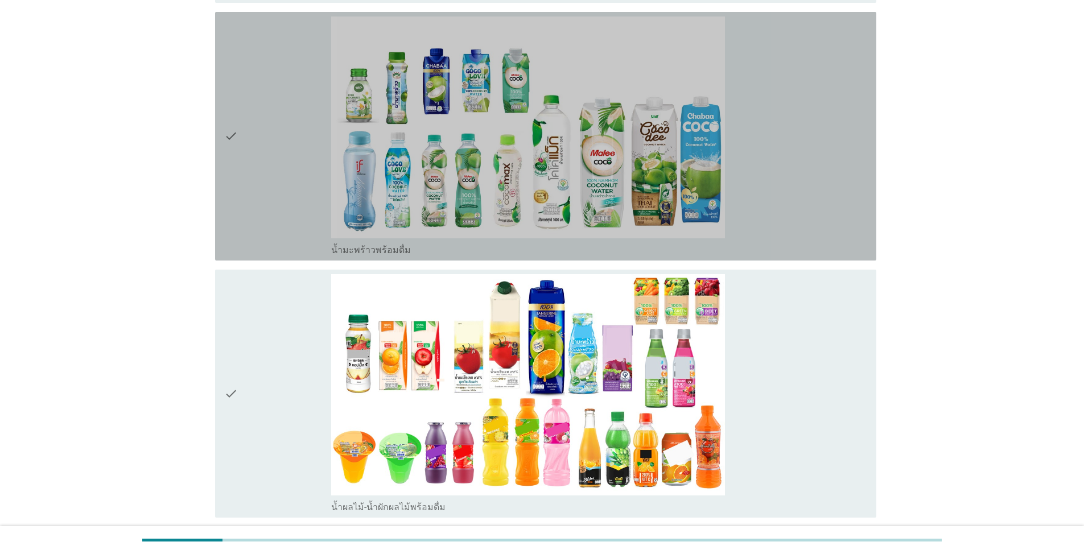
click at [270, 190] on div "check" at bounding box center [277, 137] width 107 height 240
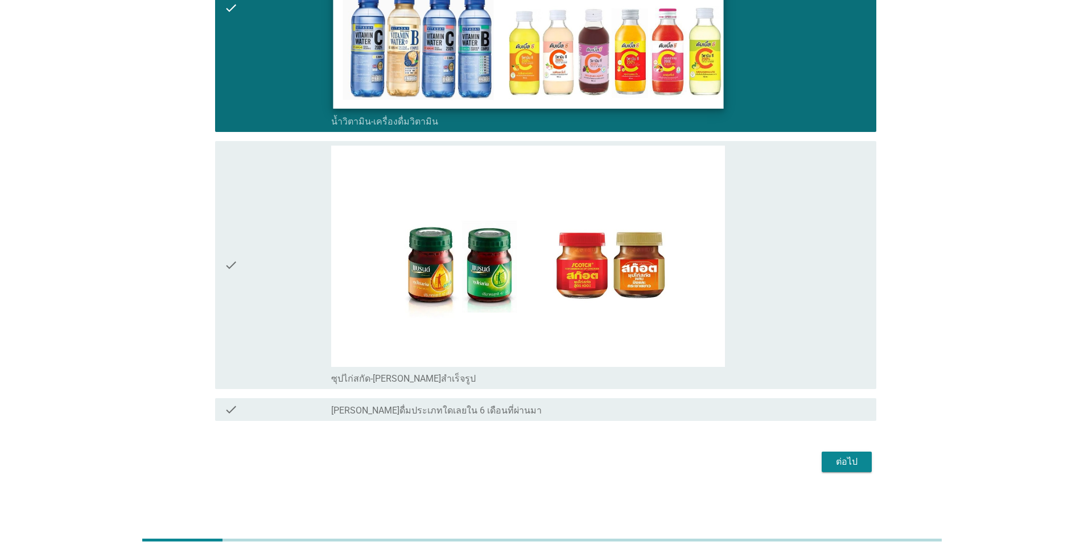
scroll to position [2294, 0]
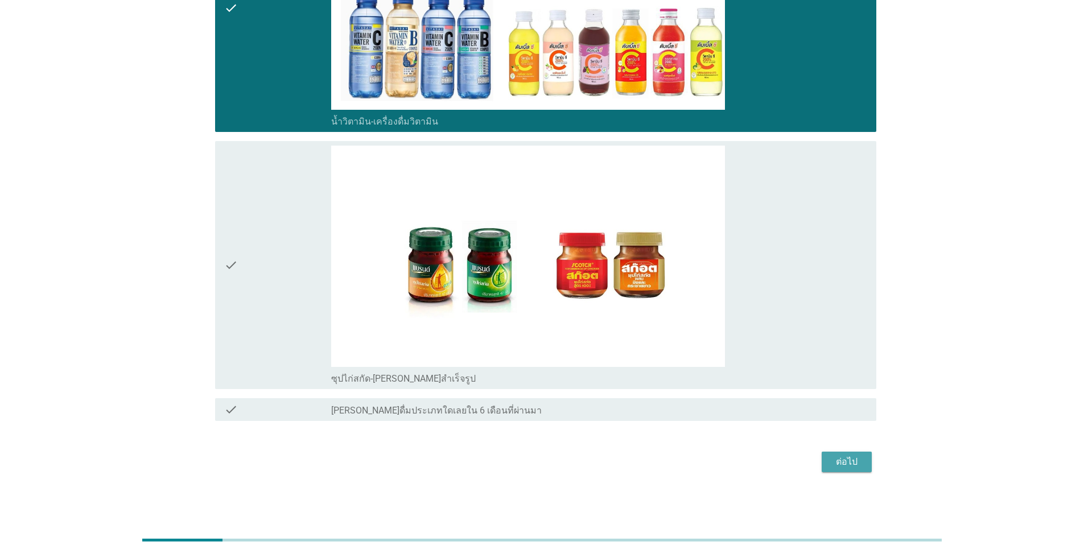
click at [560, 460] on div "ต่อไป" at bounding box center [847, 462] width 32 height 14
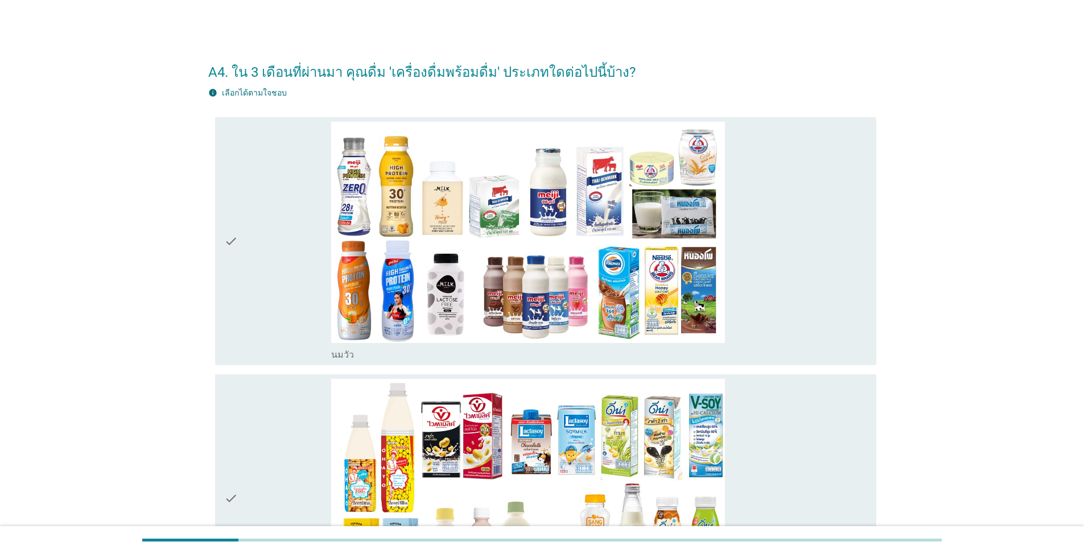
click at [255, 314] on div "check" at bounding box center [277, 242] width 107 height 240
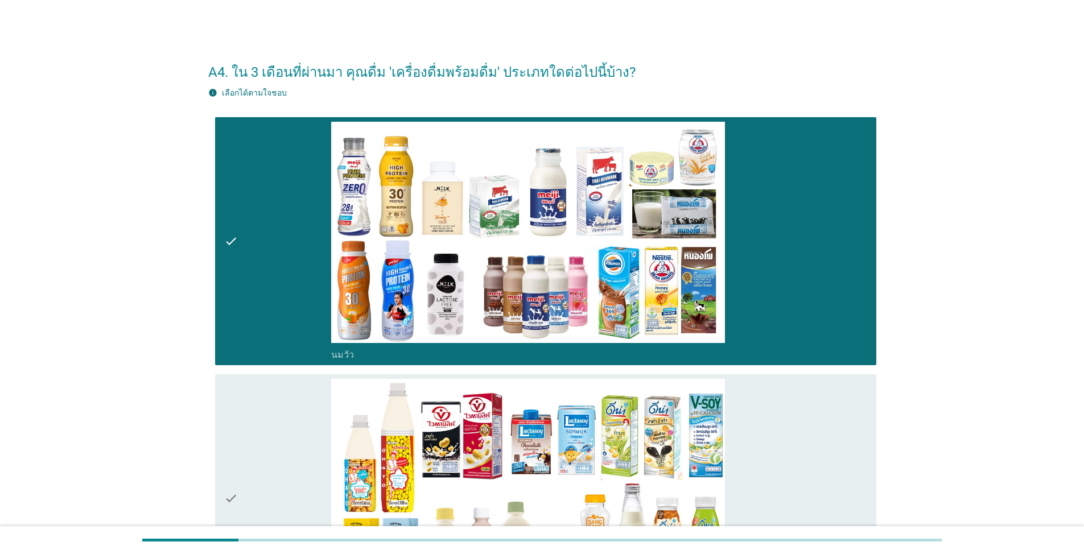
click at [250, 437] on div "check" at bounding box center [277, 499] width 107 height 240
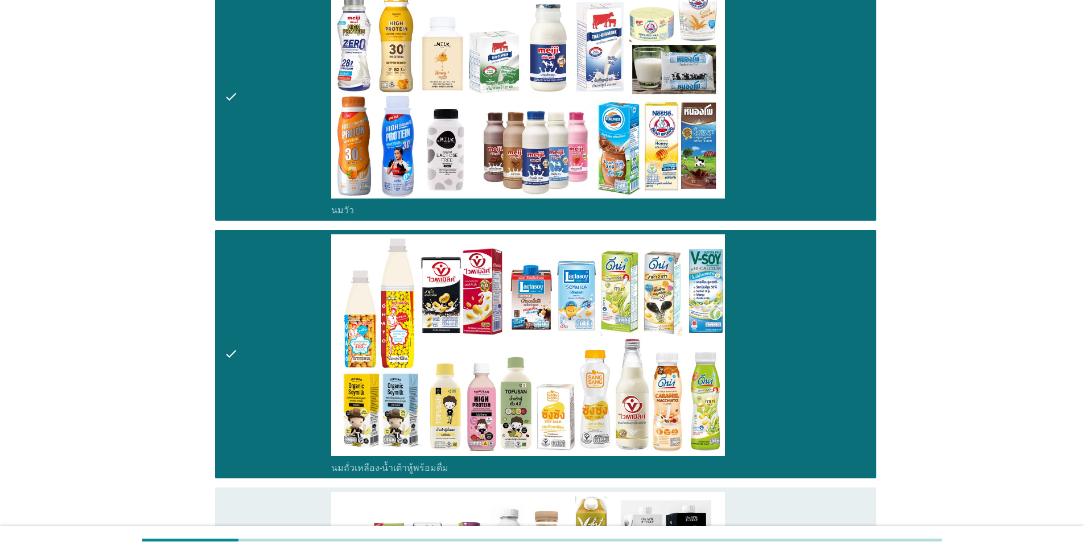
scroll to position [341, 0]
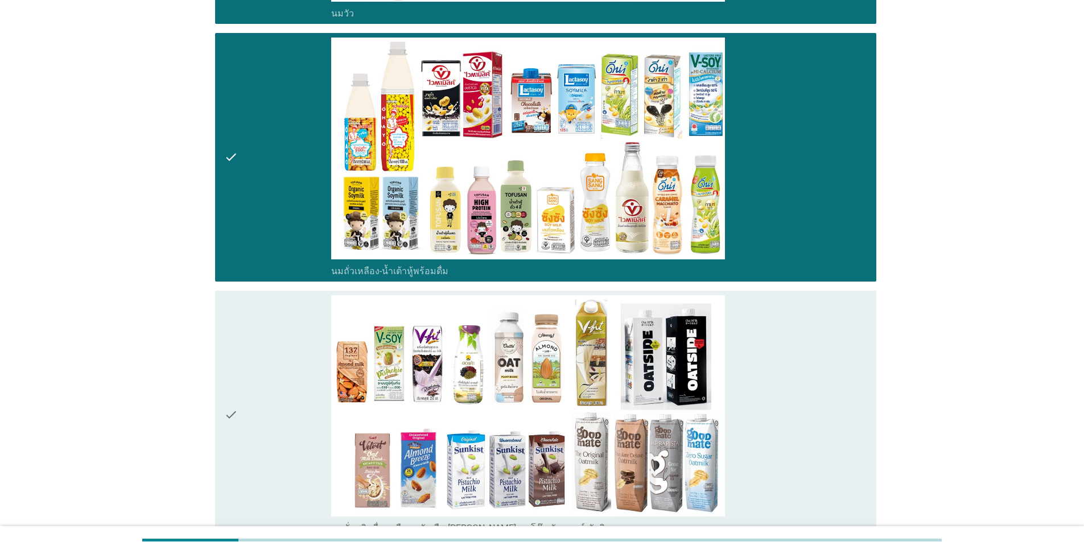
click at [253, 435] on div "check" at bounding box center [277, 415] width 107 height 240
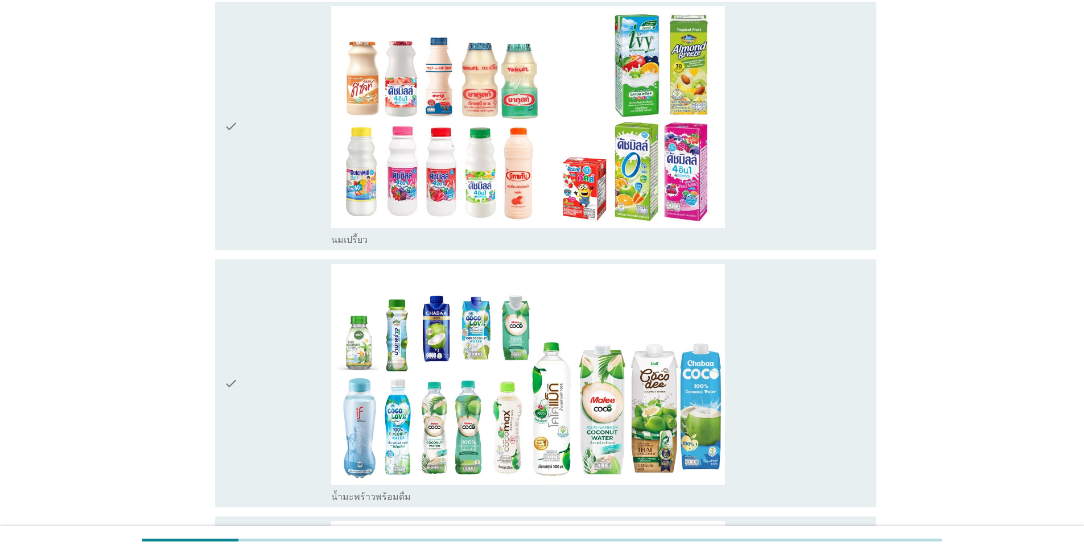
scroll to position [910, 0]
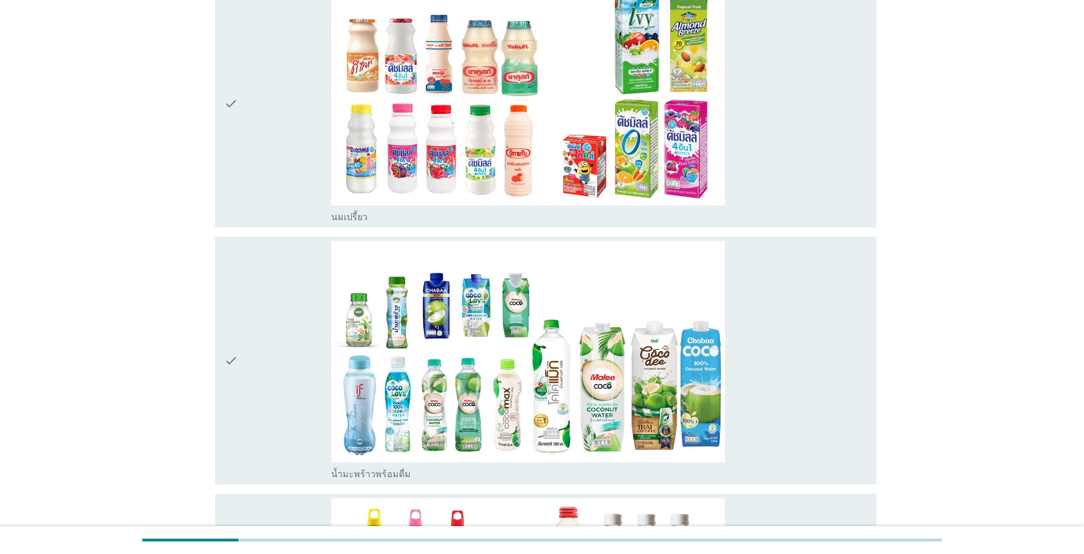
click at [299, 179] on div "check" at bounding box center [277, 103] width 107 height 240
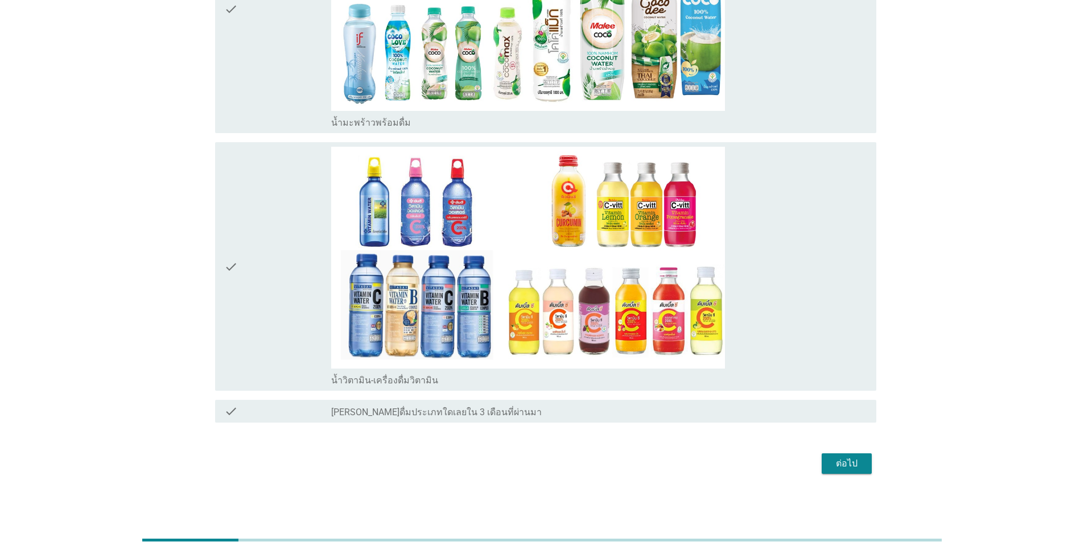
scroll to position [1264, 0]
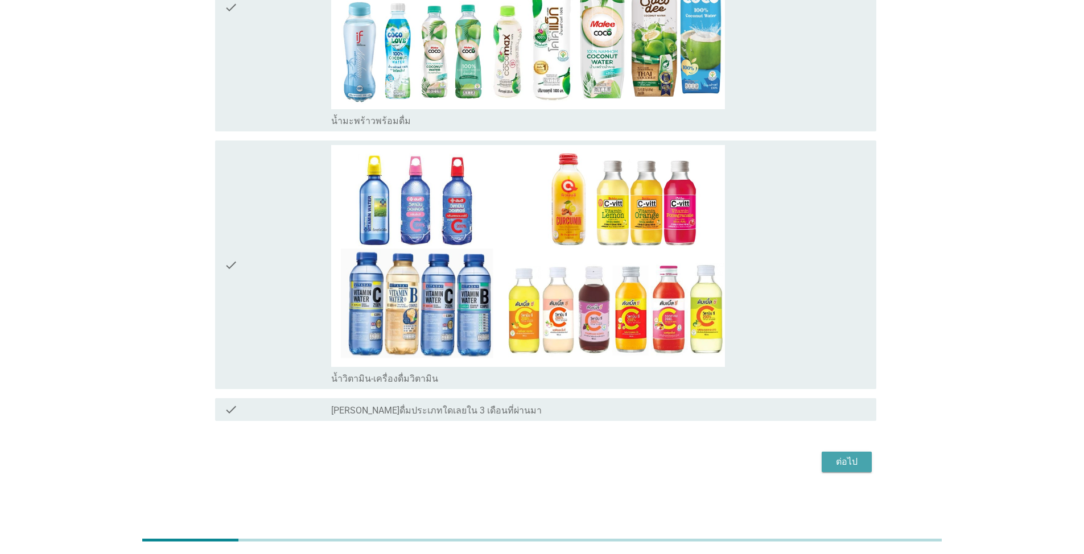
click at [560, 463] on div "ต่อไป" at bounding box center [847, 462] width 32 height 14
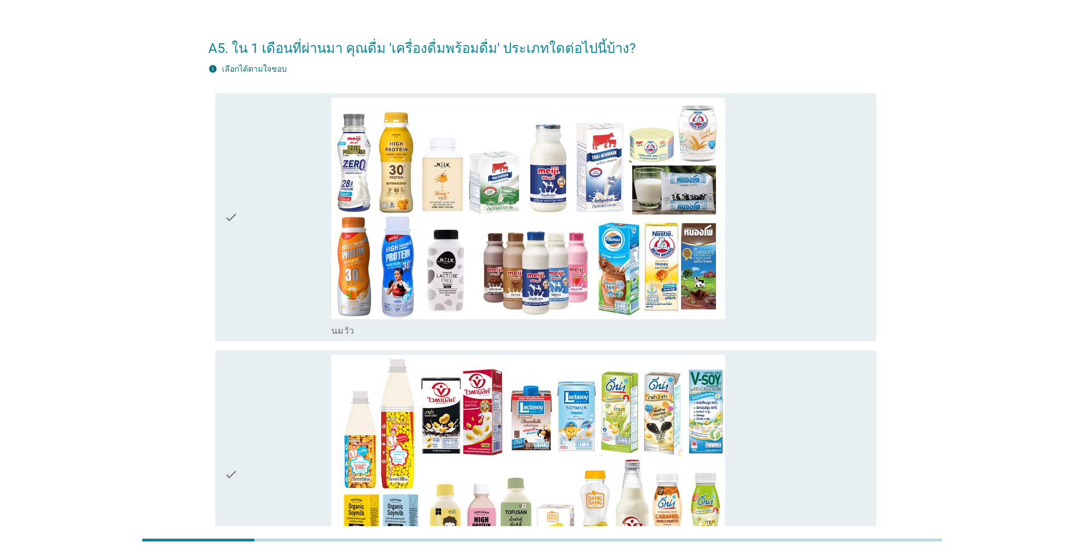
scroll to position [9, 0]
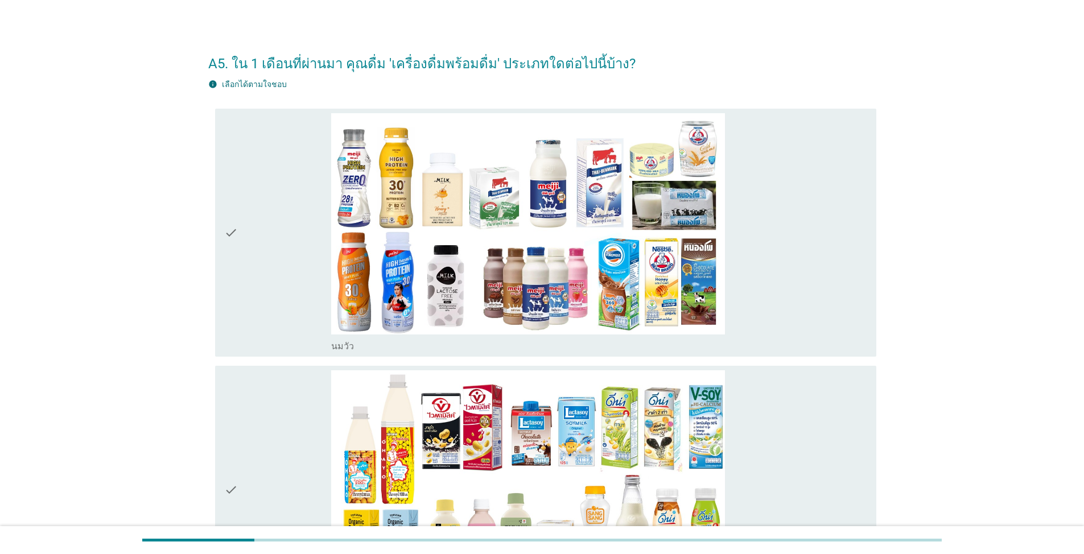
click at [308, 278] on div "check" at bounding box center [277, 233] width 107 height 240
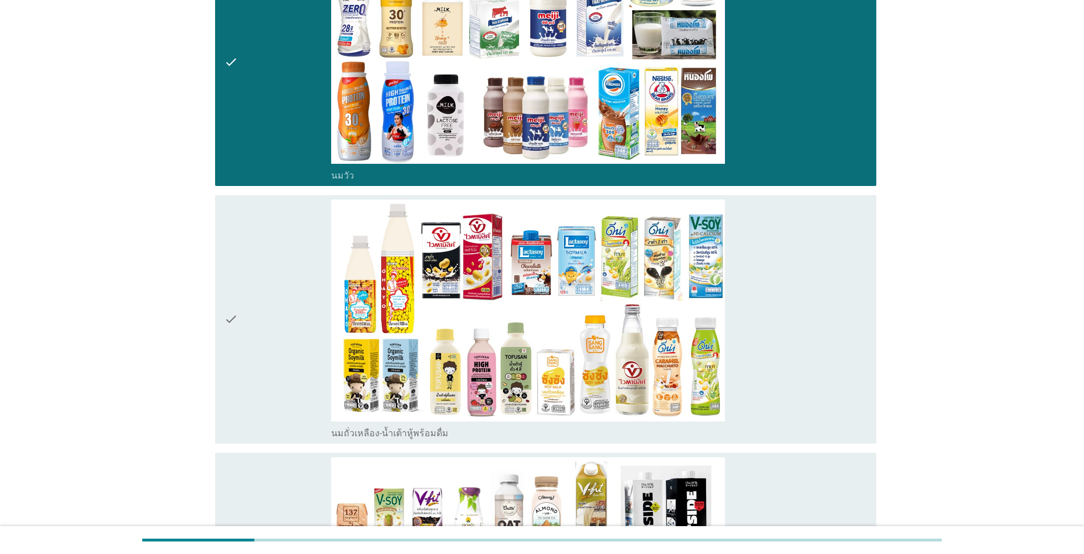
click at [286, 351] on div "check" at bounding box center [277, 320] width 107 height 240
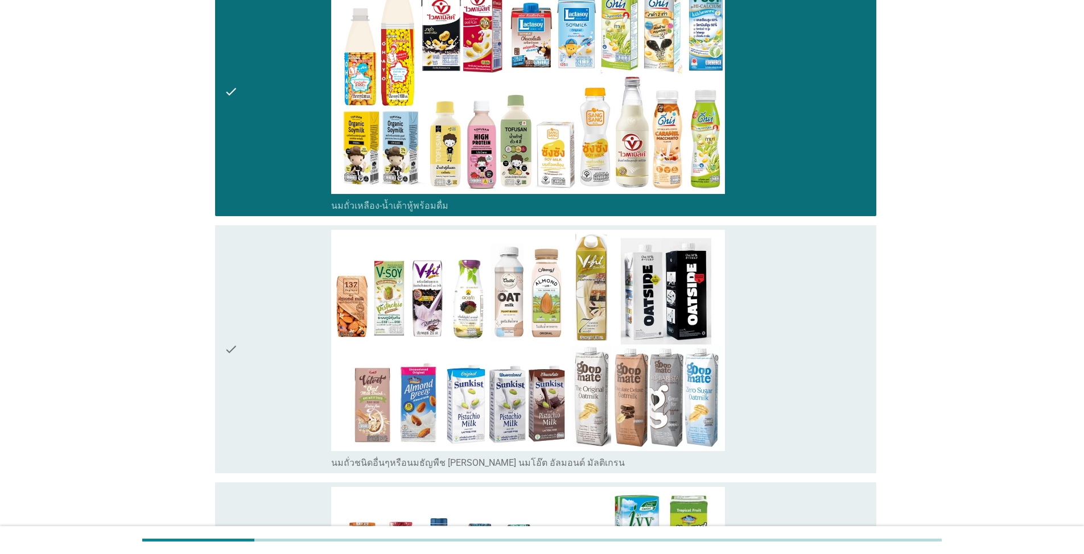
click at [278, 368] on div "check" at bounding box center [277, 350] width 107 height 240
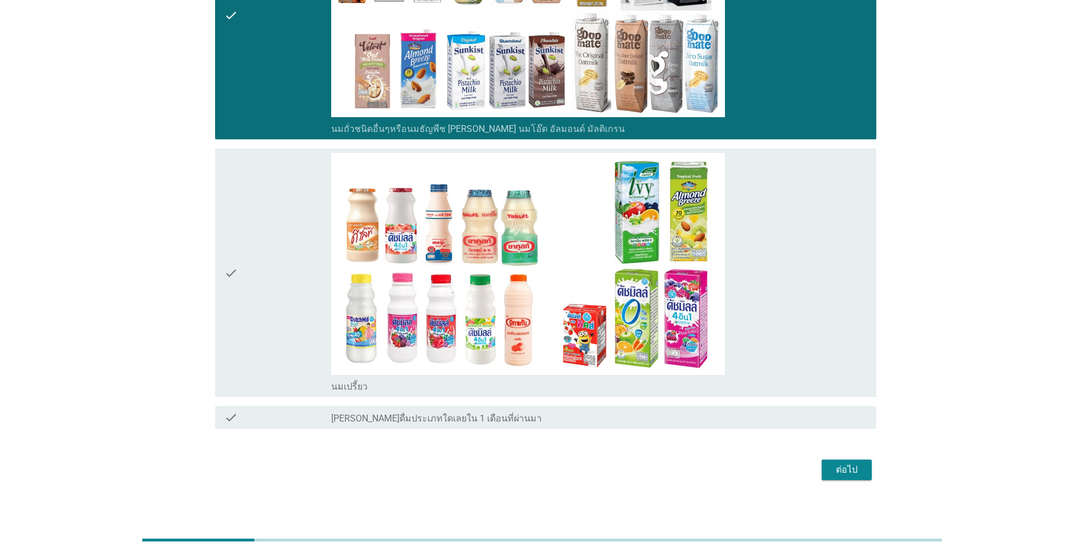
scroll to position [748, 0]
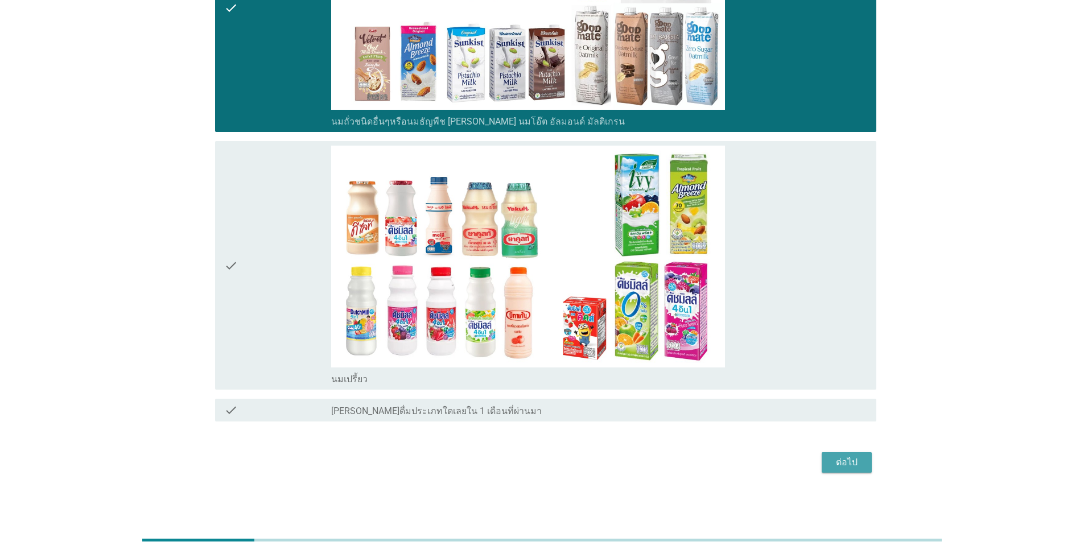
click at [560, 468] on div "ต่อไป" at bounding box center [847, 463] width 32 height 14
